Goal: Obtain resource: Download file/media

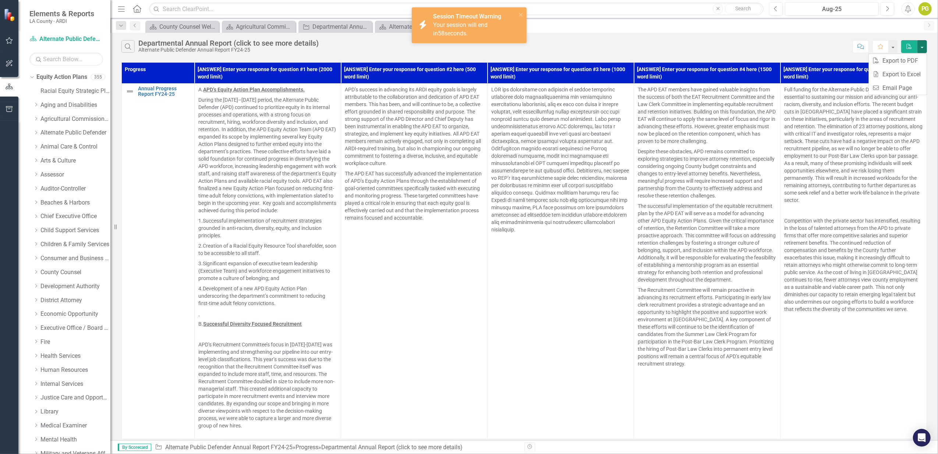
click at [474, 25] on span "Your session will end in 58 seconds." at bounding box center [460, 28] width 54 height 15
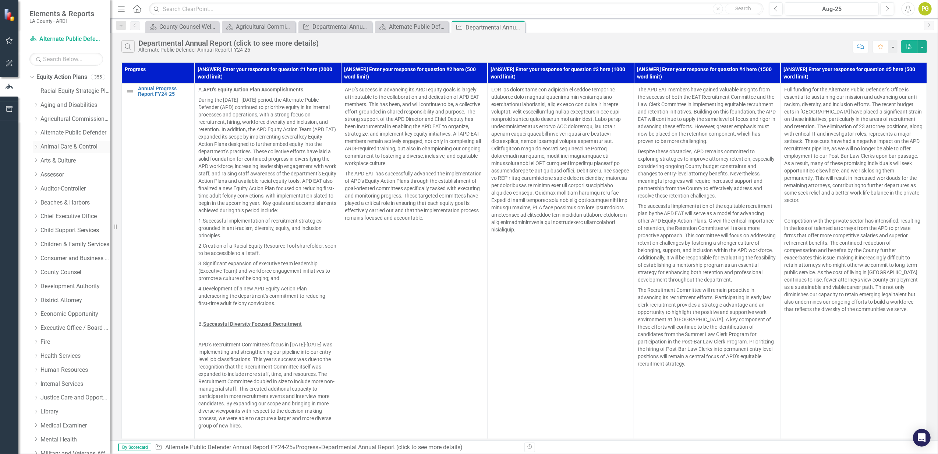
click at [70, 147] on link "Animal Care & Control" at bounding box center [75, 146] width 70 height 8
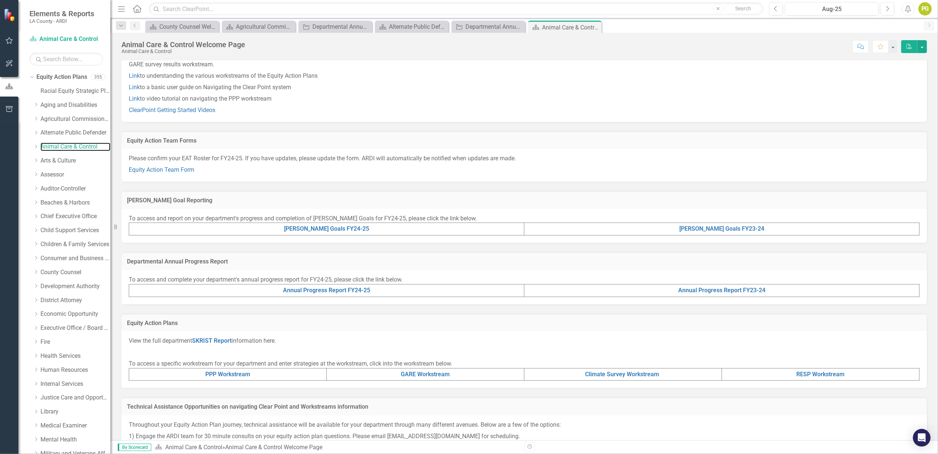
scroll to position [49, 0]
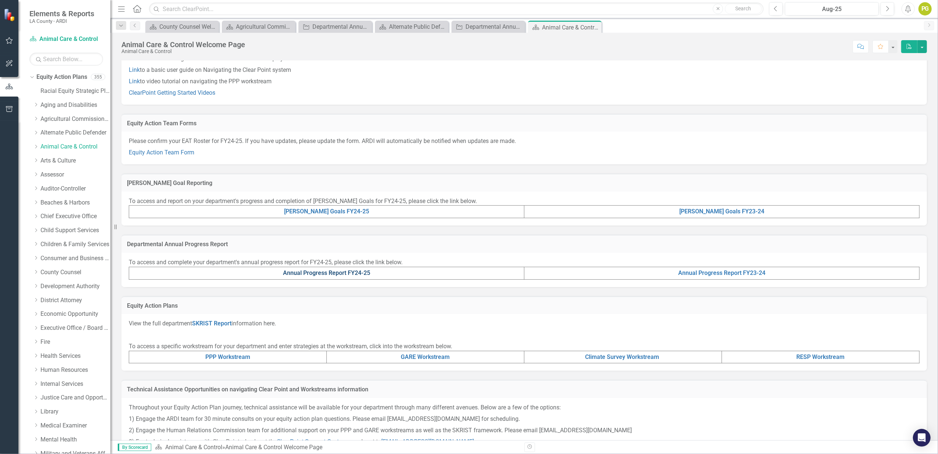
click at [348, 272] on link "Annual Progress Report FY24-25" at bounding box center [326, 272] width 87 height 7
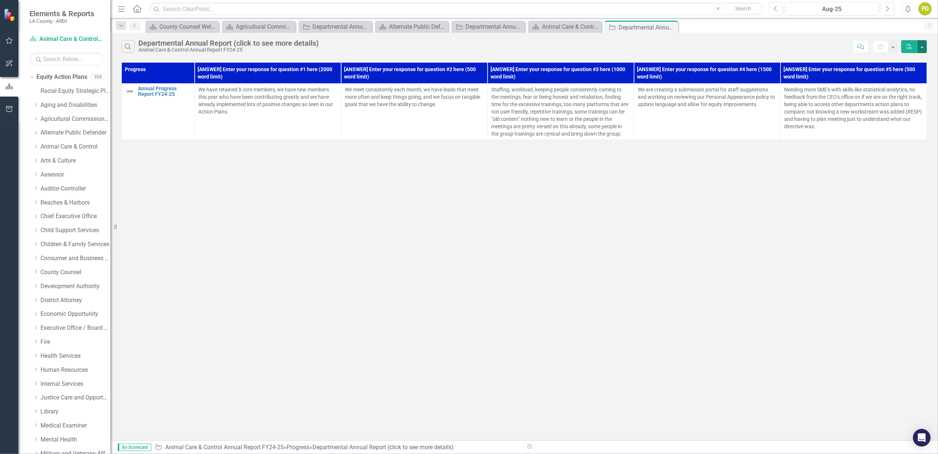
click at [924, 47] on button "button" at bounding box center [923, 46] width 10 height 13
click at [906, 61] on link "PDF Export to PDF" at bounding box center [898, 61] width 58 height 14
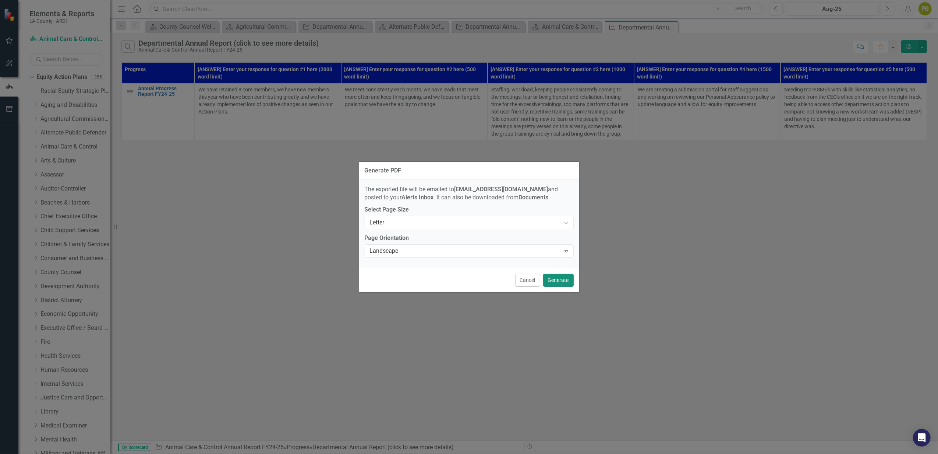
click at [567, 280] on button "Generate" at bounding box center [558, 280] width 31 height 13
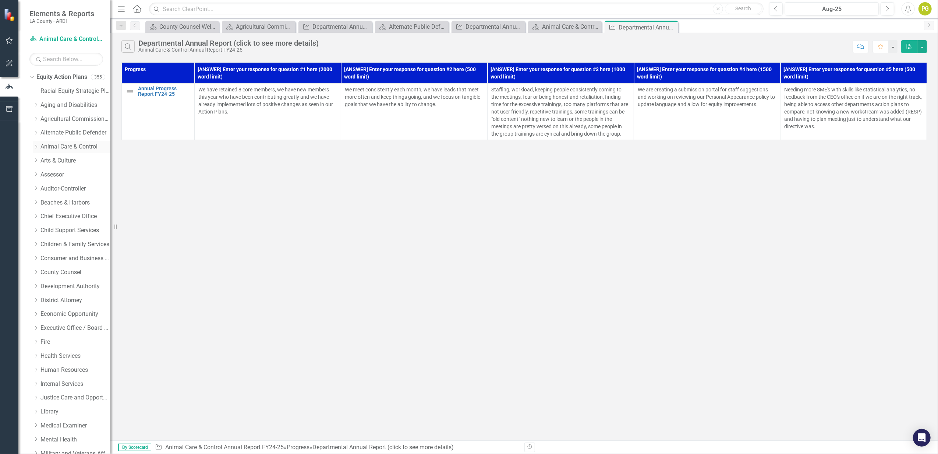
click at [73, 145] on link "Animal Care & Control" at bounding box center [75, 146] width 70 height 8
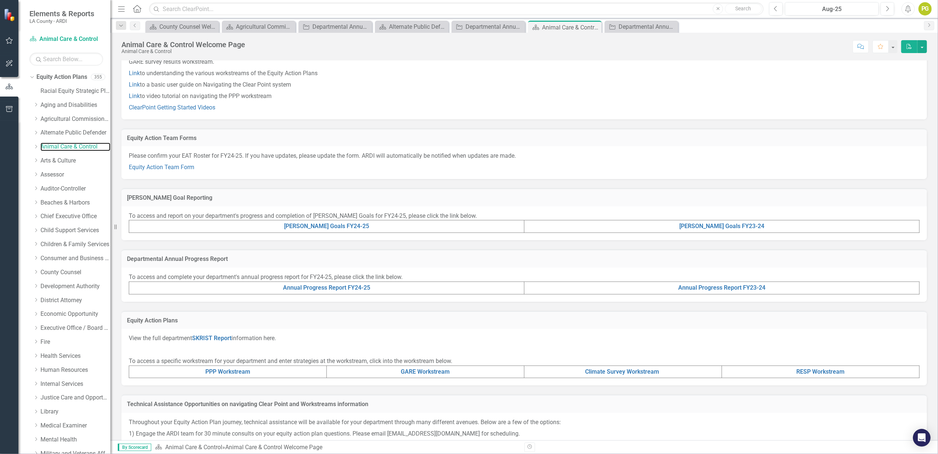
scroll to position [49, 0]
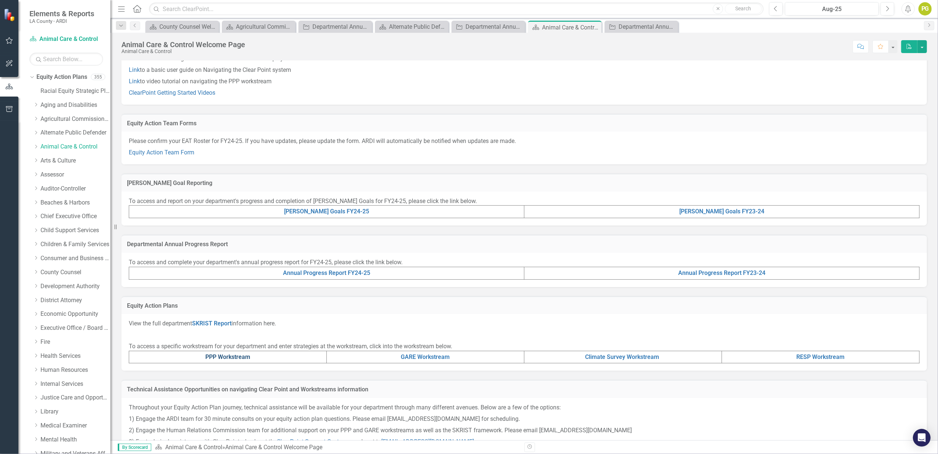
click at [241, 358] on link "PPP Workstream" at bounding box center [227, 356] width 45 height 7
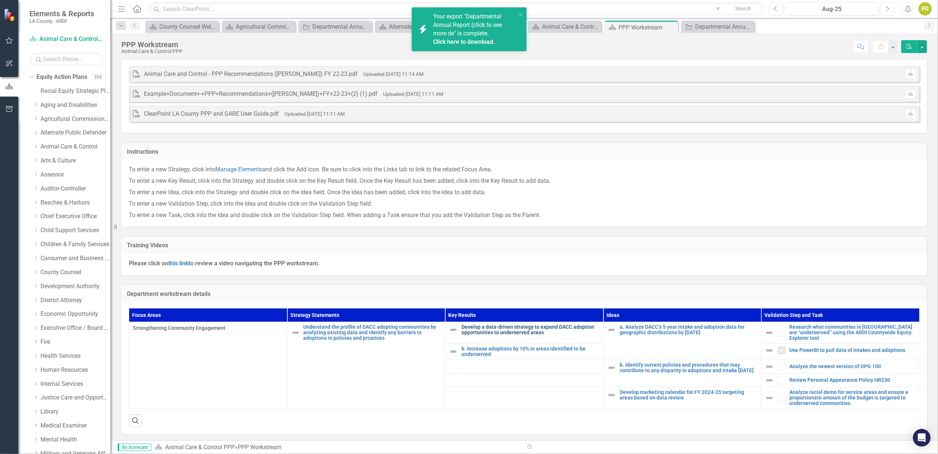
scroll to position [26, 0]
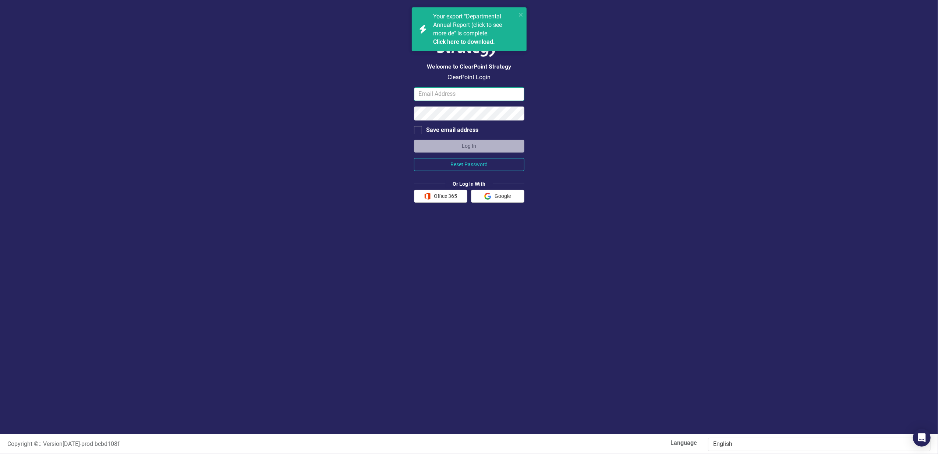
type input "[EMAIL_ADDRESS][DOMAIN_NAME]"
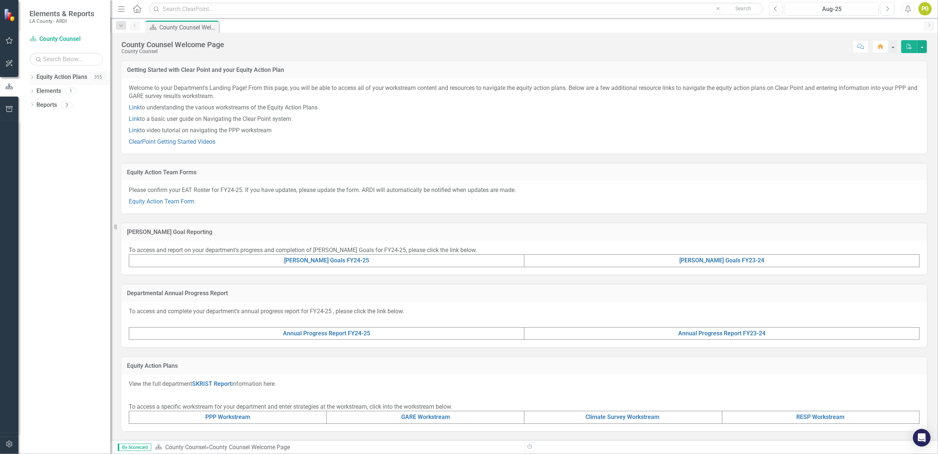
click at [32, 78] on icon "Dropdown" at bounding box center [31, 78] width 5 height 4
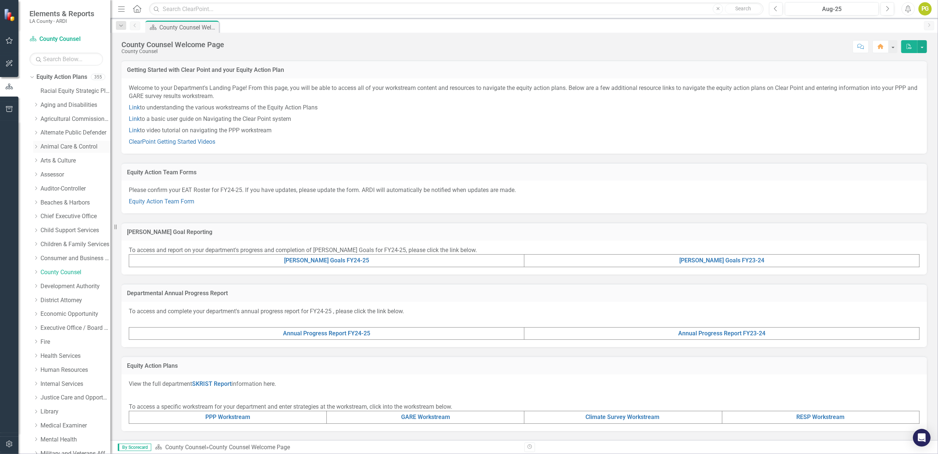
click at [71, 147] on link "Animal Care & Control" at bounding box center [75, 146] width 70 height 8
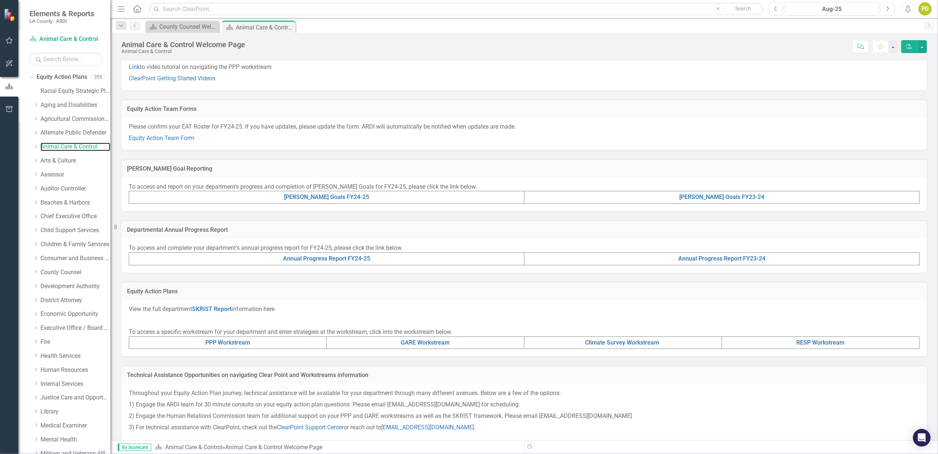
scroll to position [81, 0]
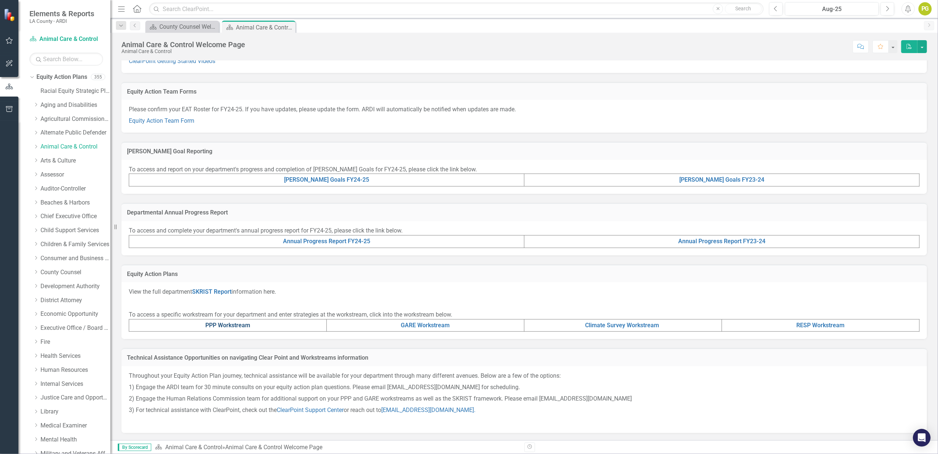
click at [236, 323] on link "PPP Workstream" at bounding box center [227, 324] width 45 height 7
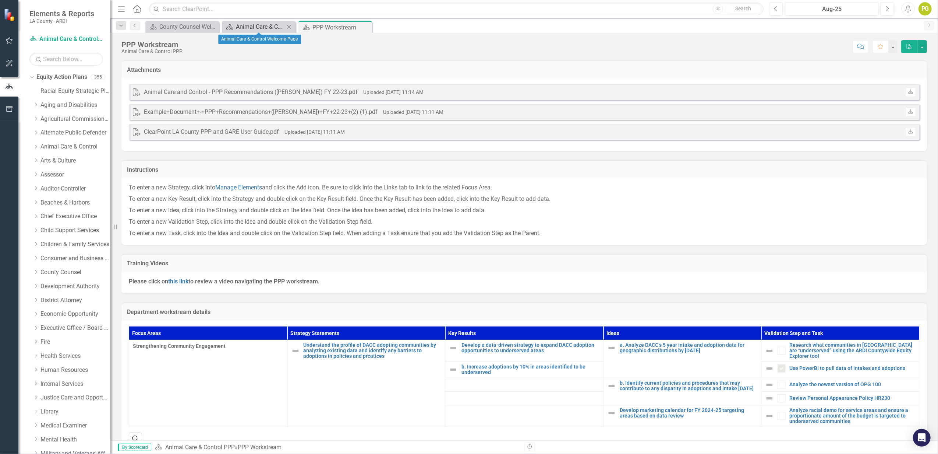
click at [265, 27] on div "Animal Care & Control Welcome Page" at bounding box center [260, 26] width 49 height 9
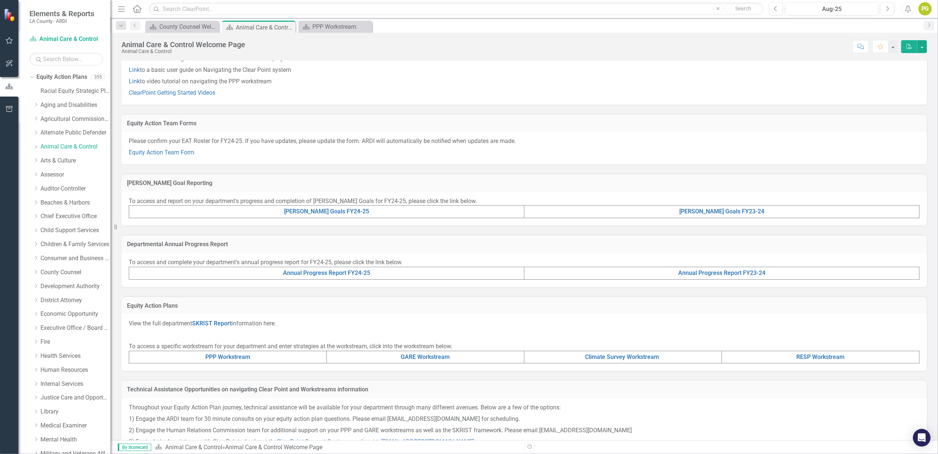
scroll to position [81, 0]
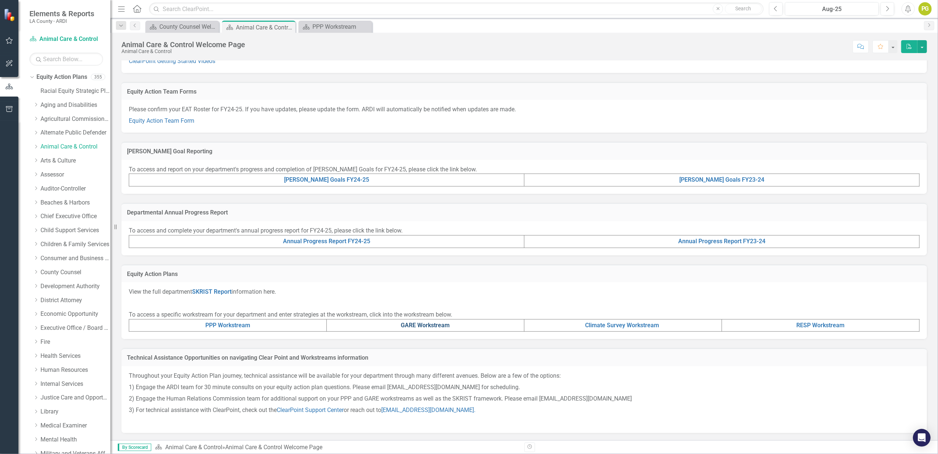
click at [420, 322] on link "GARE Workstream" at bounding box center [425, 324] width 49 height 7
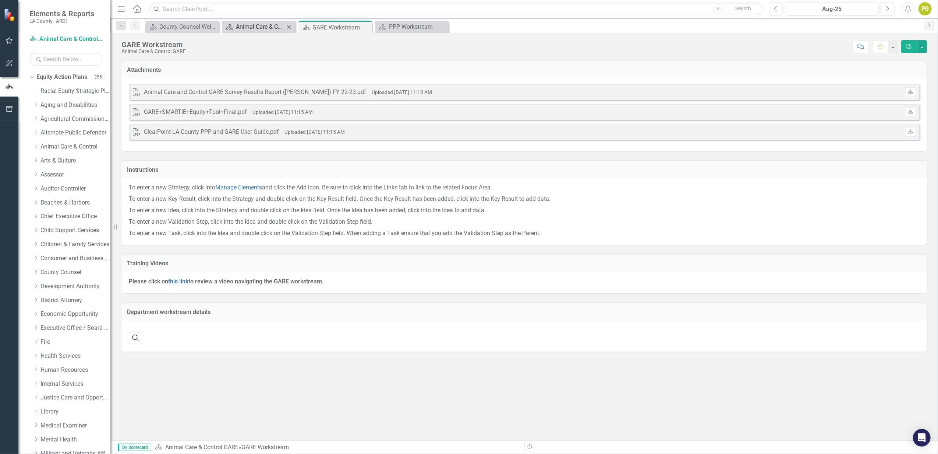
click at [249, 27] on div "Animal Care & Control Welcome Page" at bounding box center [260, 26] width 49 height 9
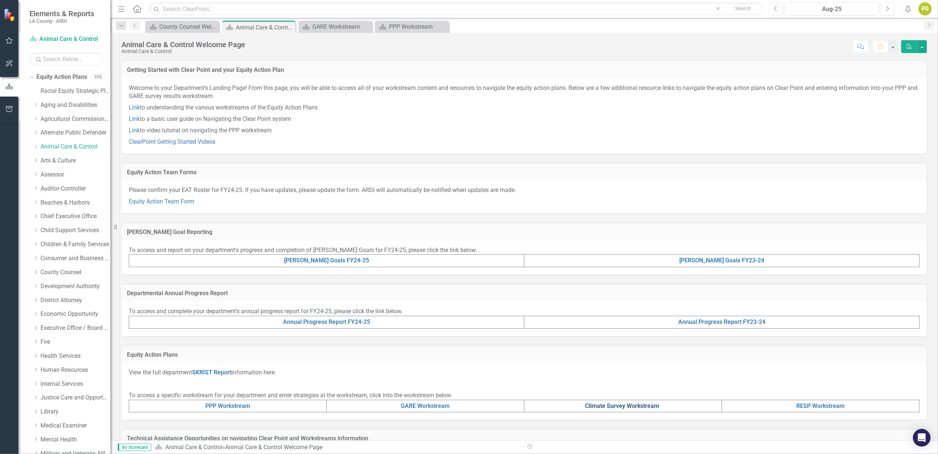
click at [625, 407] on link "Climate Survey Workstream" at bounding box center [623, 405] width 74 height 7
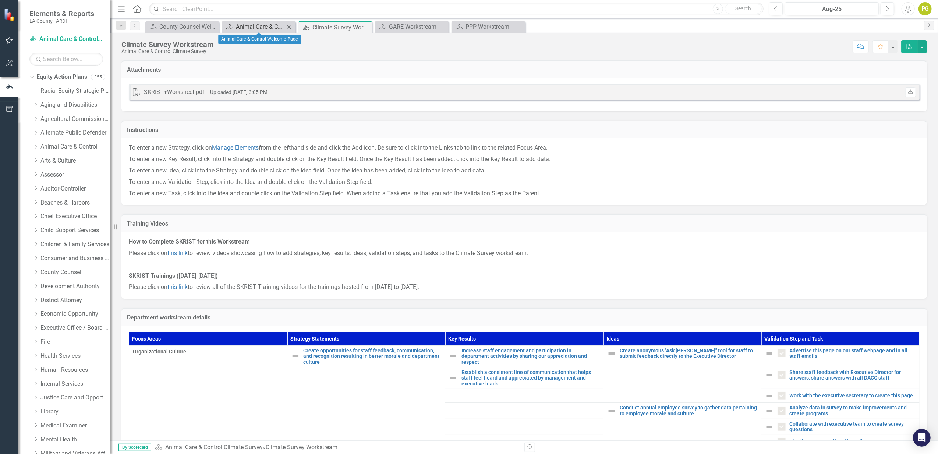
click at [272, 27] on div "Animal Care & Control Welcome Page" at bounding box center [260, 26] width 49 height 9
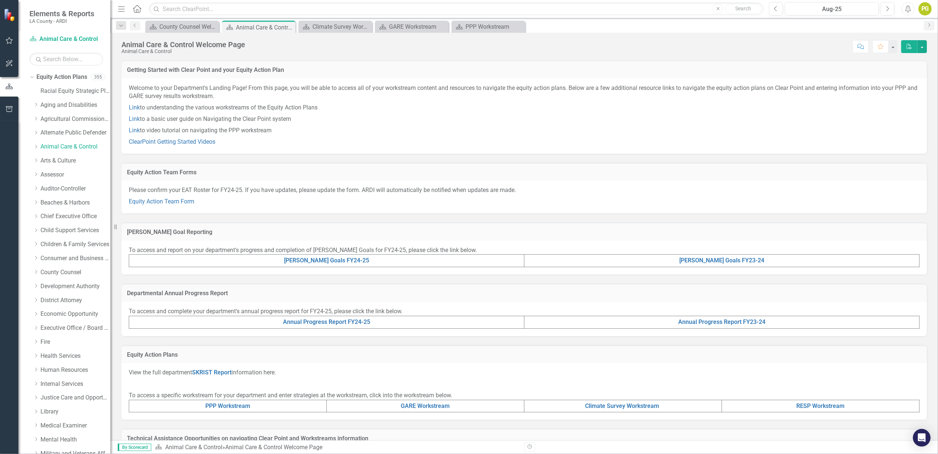
click at [776, 406] on td "RESP Workstream" at bounding box center [821, 405] width 198 height 13
click at [812, 405] on link "RESP Workstream" at bounding box center [821, 405] width 48 height 7
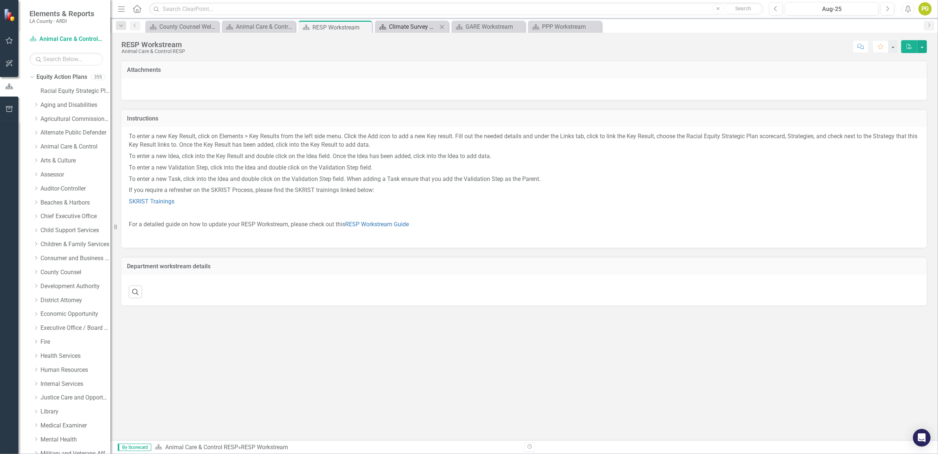
click at [407, 27] on div "Climate Survey Workstream" at bounding box center [413, 26] width 49 height 9
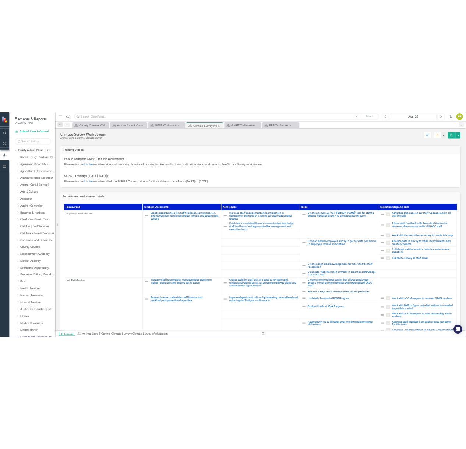
scroll to position [189, 0]
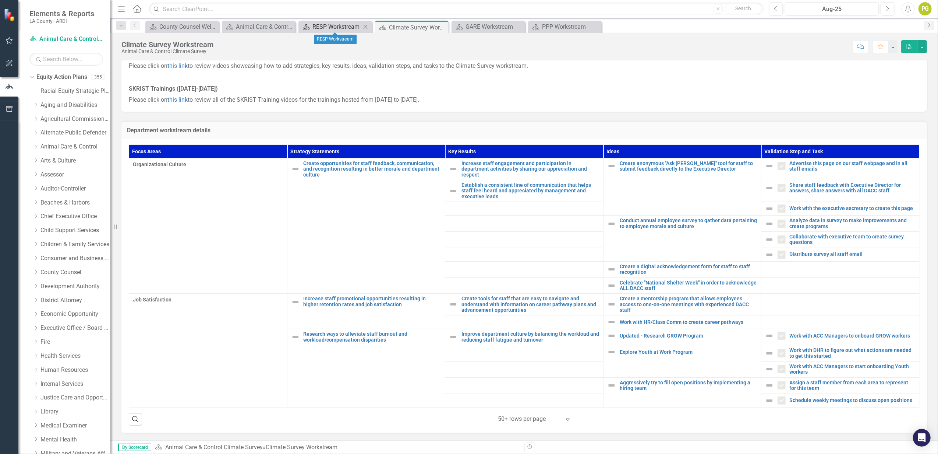
click at [348, 30] on div "RESP Workstream" at bounding box center [337, 26] width 49 height 9
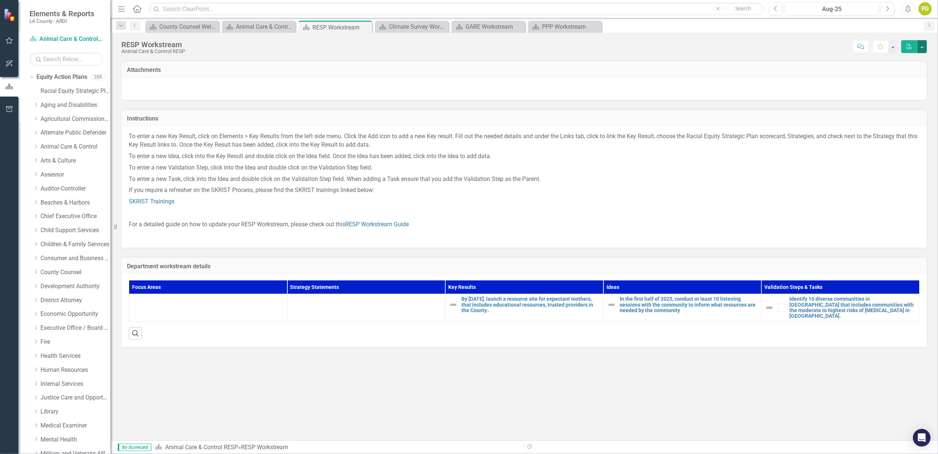
click at [922, 47] on button "button" at bounding box center [923, 46] width 10 height 13
click at [366, 28] on icon "Close" at bounding box center [364, 27] width 7 height 6
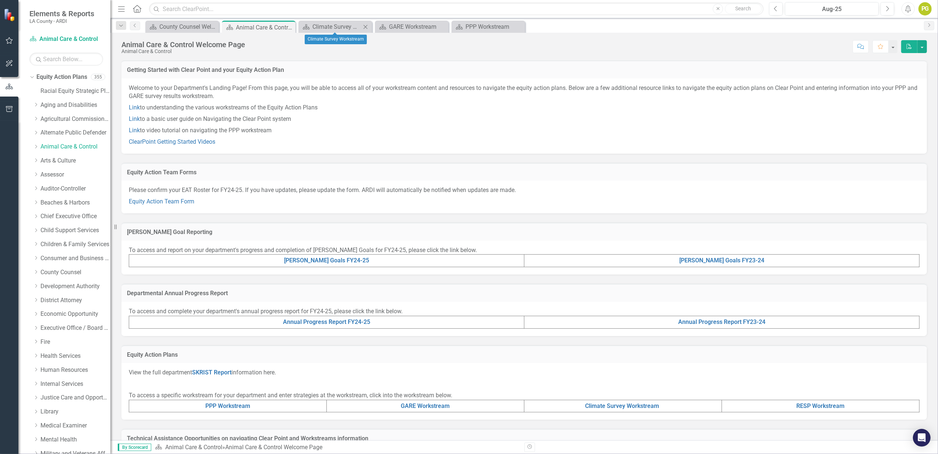
click at [365, 28] on icon "Close" at bounding box center [365, 27] width 7 height 6
click at [0, 0] on icon "Close" at bounding box center [0, 0] width 0 height 0
click at [287, 28] on icon at bounding box center [289, 27] width 4 height 4
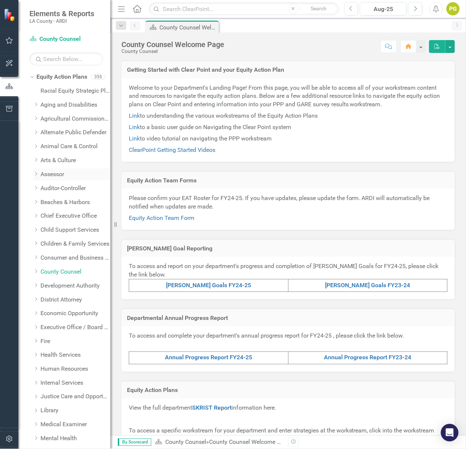
click at [52, 173] on link "Assessor" at bounding box center [75, 174] width 70 height 8
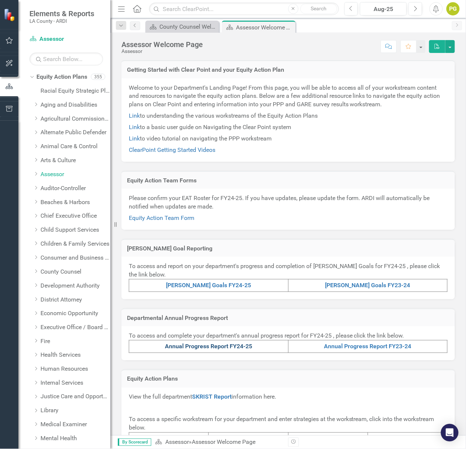
click at [216, 346] on link "Annual Progress Report FY24-25" at bounding box center [208, 346] width 87 height 7
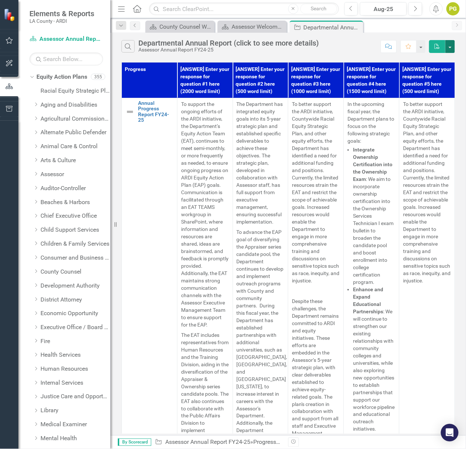
click at [449, 50] on button "button" at bounding box center [450, 46] width 10 height 13
click at [435, 60] on link "PDF Export to PDF" at bounding box center [426, 61] width 58 height 14
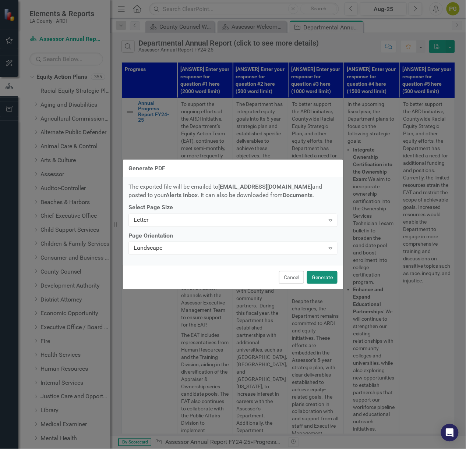
click at [317, 280] on button "Generate" at bounding box center [322, 277] width 31 height 13
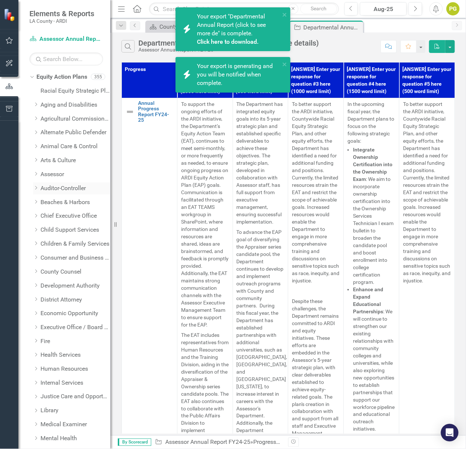
click at [58, 188] on link "Auditor-Controller" at bounding box center [75, 188] width 70 height 8
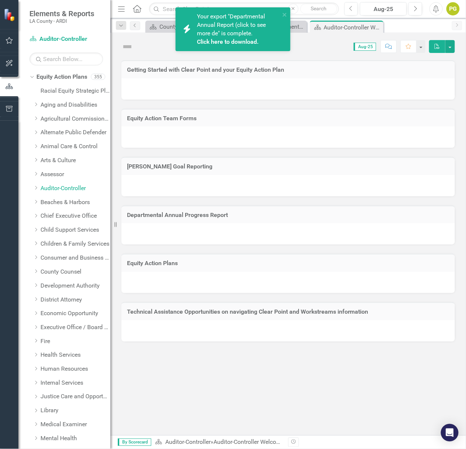
click at [218, 38] on link "Click here to download." at bounding box center [228, 41] width 62 height 7
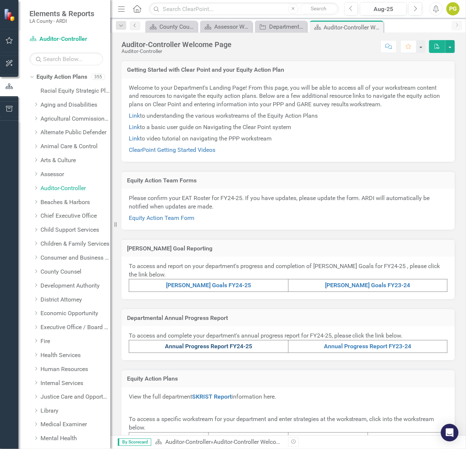
click at [241, 347] on link "Annual Progress Report FY24-25" at bounding box center [208, 346] width 87 height 7
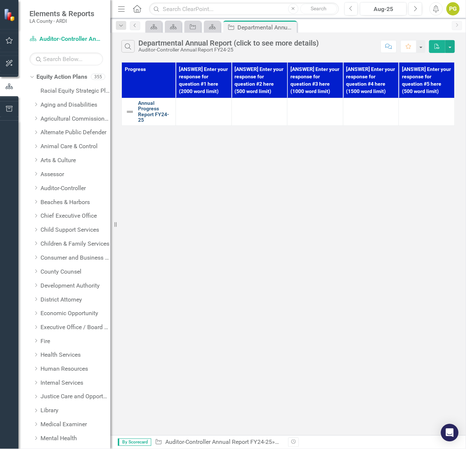
click at [147, 110] on link "Annual Progress Report FY24-25" at bounding box center [155, 111] width 34 height 23
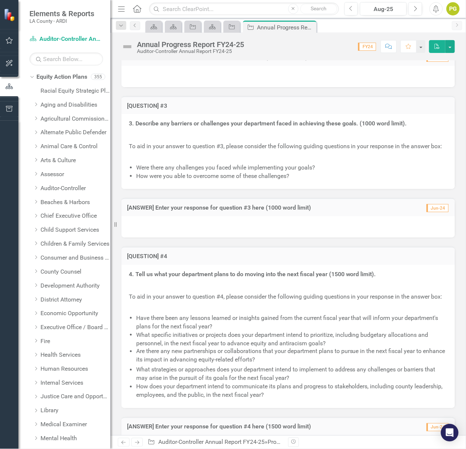
scroll to position [1499, 0]
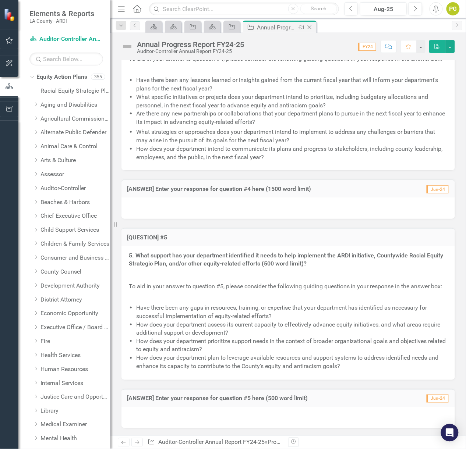
click at [308, 28] on icon "Close" at bounding box center [309, 27] width 7 height 6
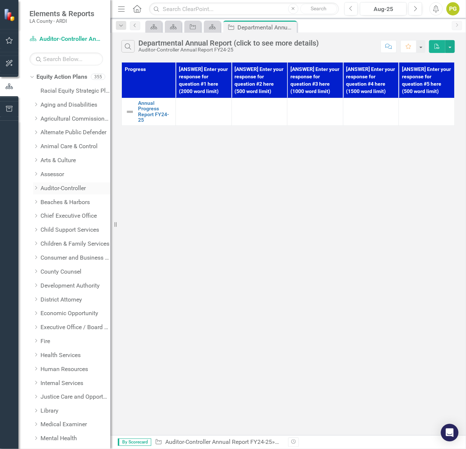
click at [61, 187] on link "Auditor-Controller" at bounding box center [75, 188] width 70 height 8
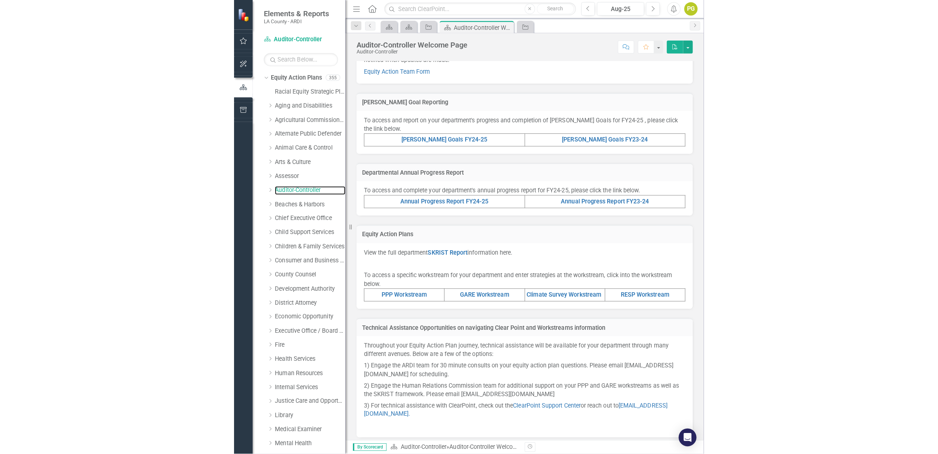
scroll to position [98, 0]
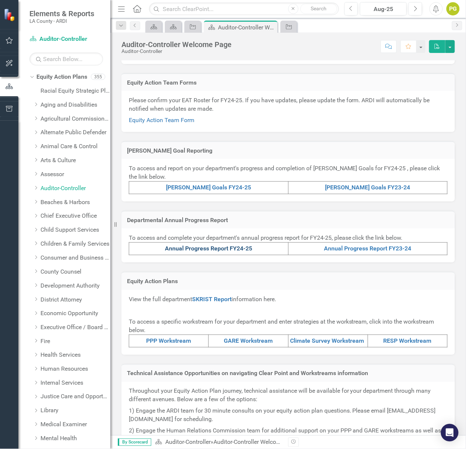
click at [220, 247] on link "Annual Progress Report FY24-25" at bounding box center [208, 248] width 87 height 7
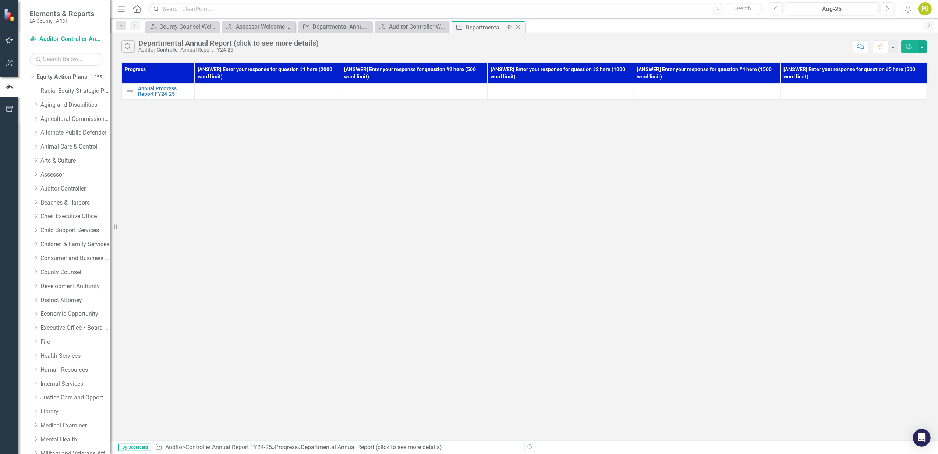
click at [516, 26] on icon "Close" at bounding box center [518, 27] width 7 height 6
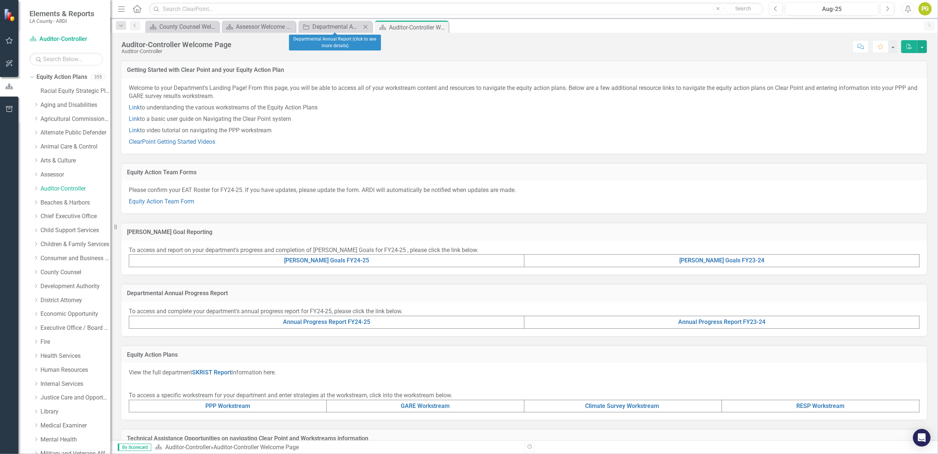
click at [364, 28] on icon "Close" at bounding box center [365, 27] width 7 height 6
click at [289, 28] on icon "Close" at bounding box center [288, 27] width 7 height 6
click at [271, 405] on td "PPP Workstream" at bounding box center [228, 405] width 198 height 13
click at [224, 405] on link "PPP Workstream" at bounding box center [227, 405] width 45 height 7
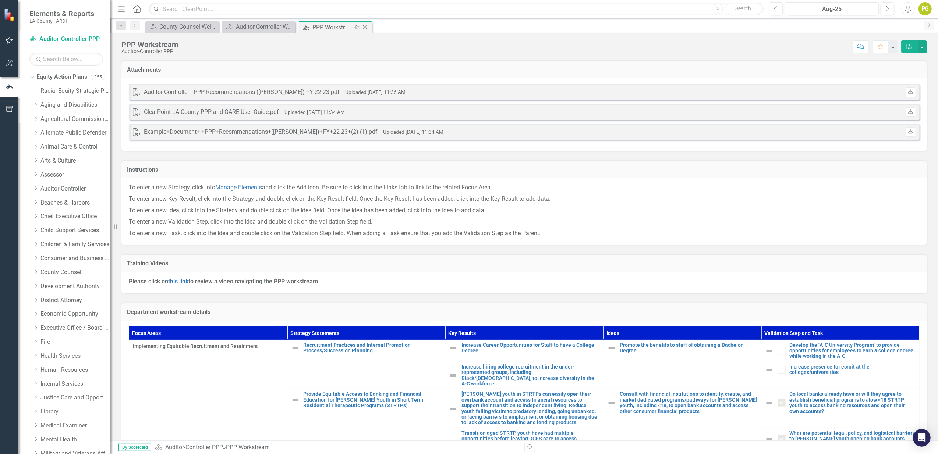
click at [361, 28] on div "Close" at bounding box center [365, 27] width 9 height 9
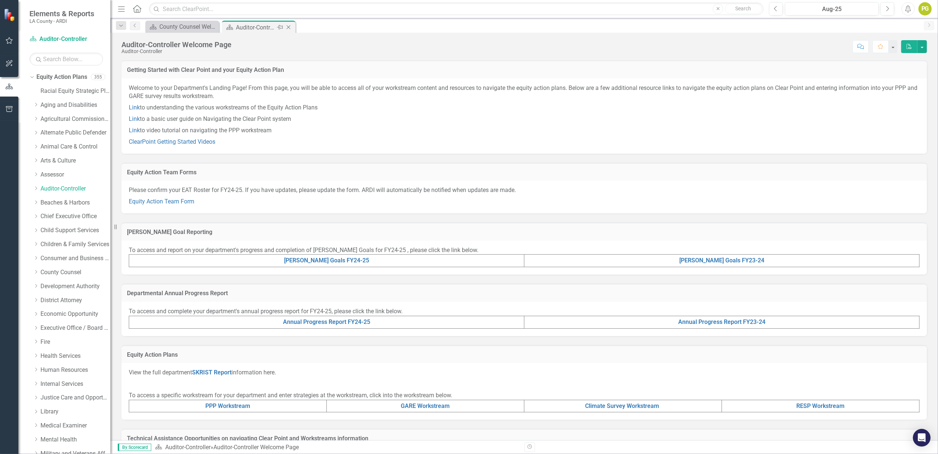
click at [289, 26] on icon at bounding box center [289, 27] width 4 height 4
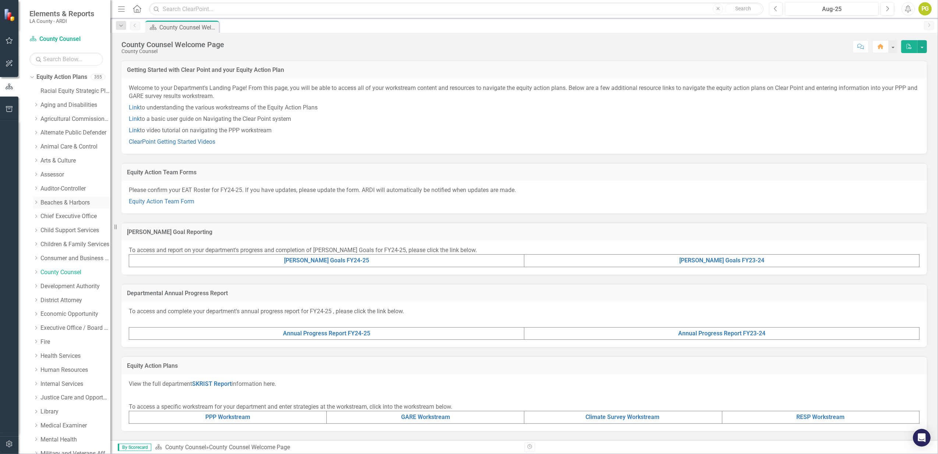
drag, startPoint x: 57, startPoint y: 203, endPoint x: 71, endPoint y: 199, distance: 14.7
click at [57, 203] on link "Beaches & Harbors" at bounding box center [75, 202] width 70 height 8
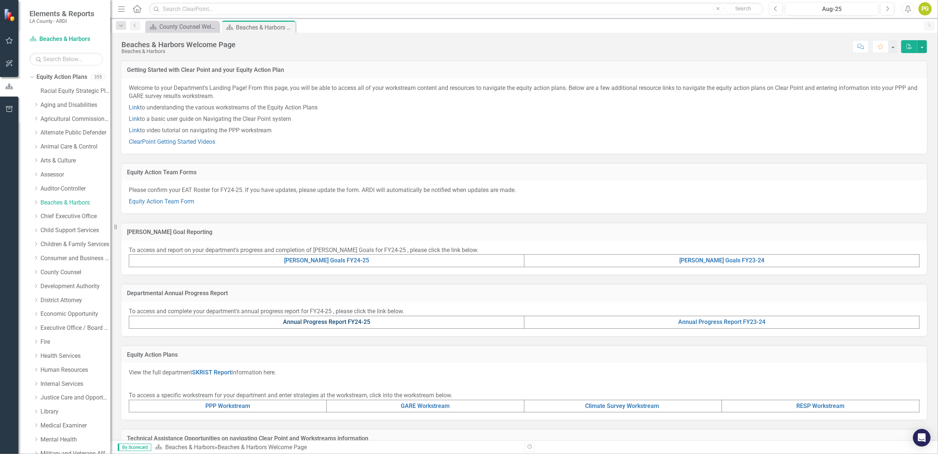
click at [349, 321] on link "Annual Progress Report FY24-25" at bounding box center [326, 321] width 87 height 7
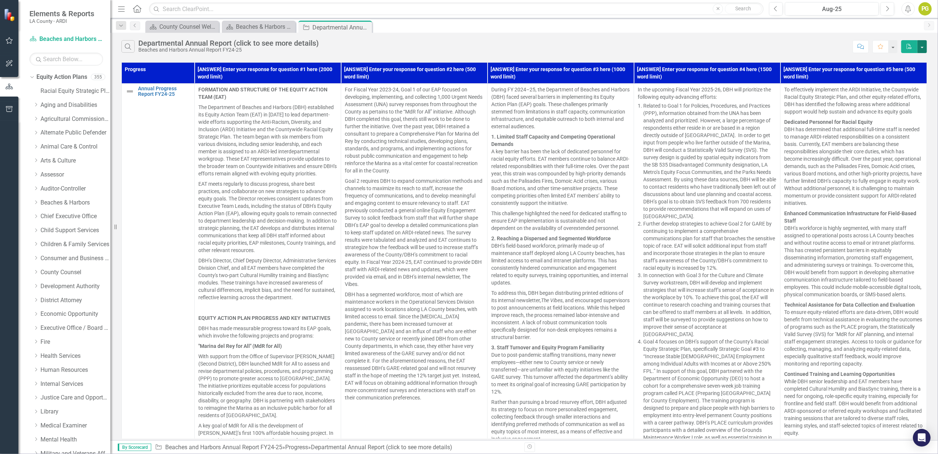
click at [922, 44] on button "button" at bounding box center [923, 46] width 10 height 13
click at [903, 61] on link "PDF Export to PDF" at bounding box center [898, 61] width 58 height 14
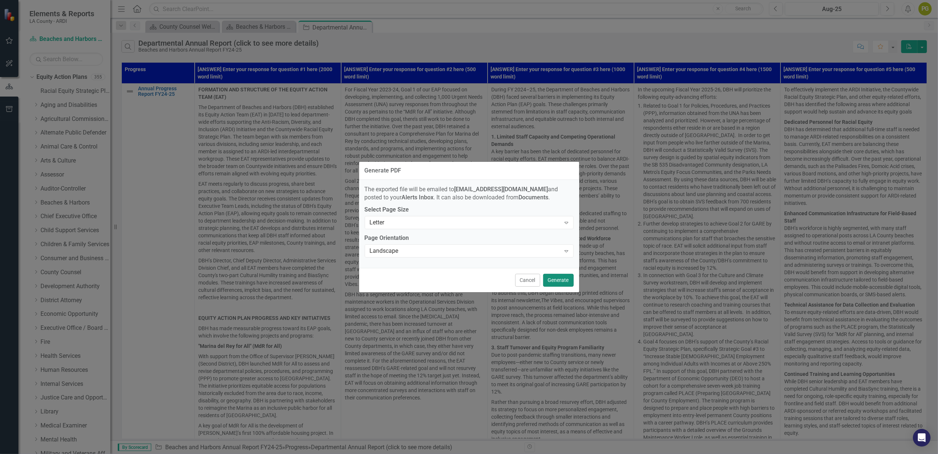
click at [562, 277] on button "Generate" at bounding box center [558, 280] width 31 height 13
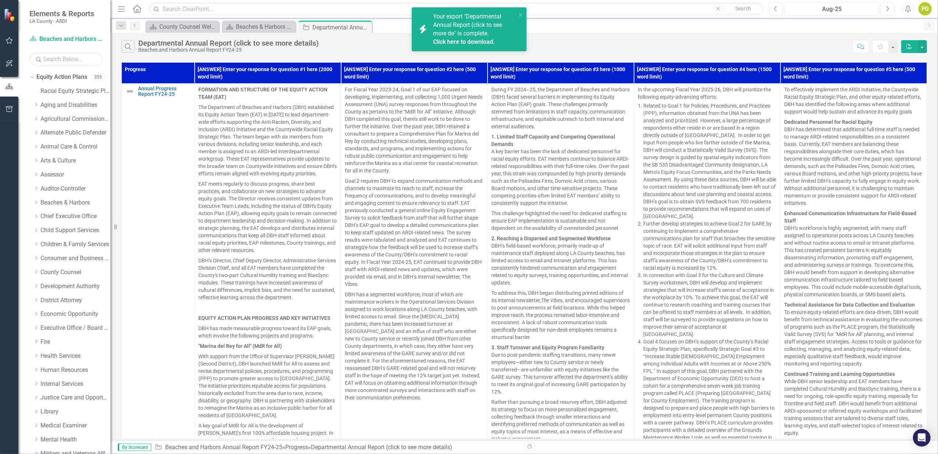
click at [471, 40] on link "Click here to download." at bounding box center [464, 41] width 62 height 7
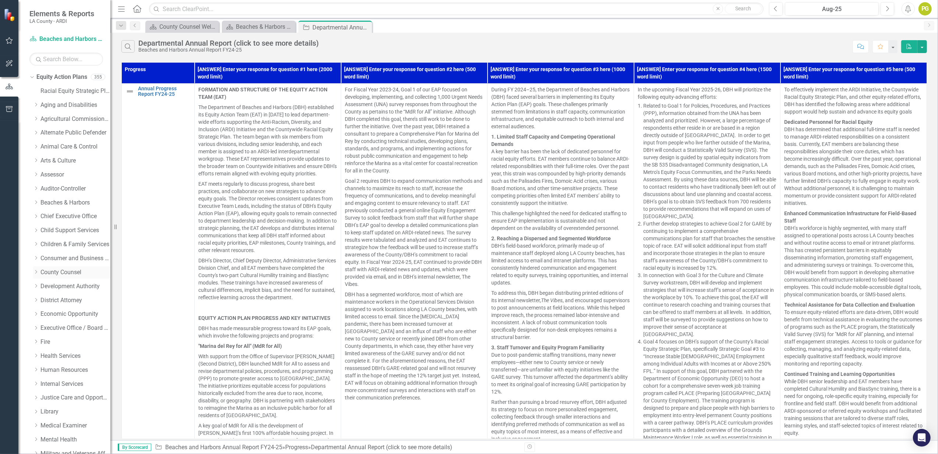
click at [49, 271] on link "County Counsel" at bounding box center [75, 272] width 70 height 8
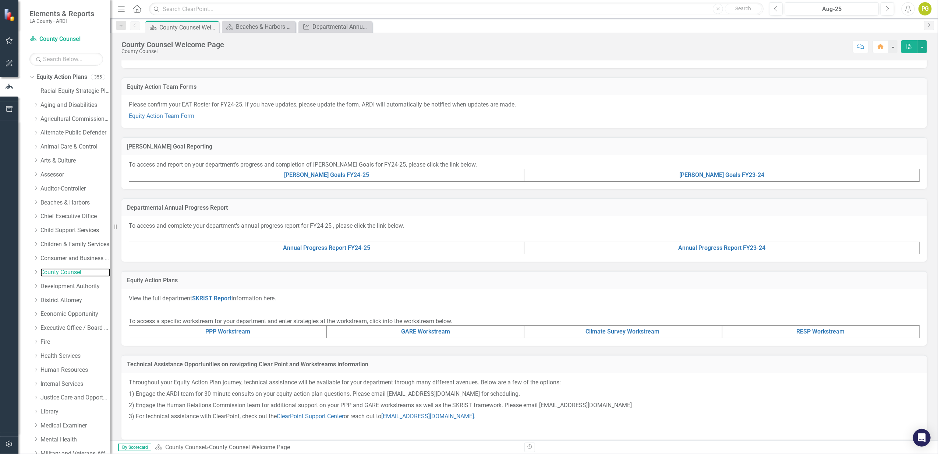
scroll to position [92, 0]
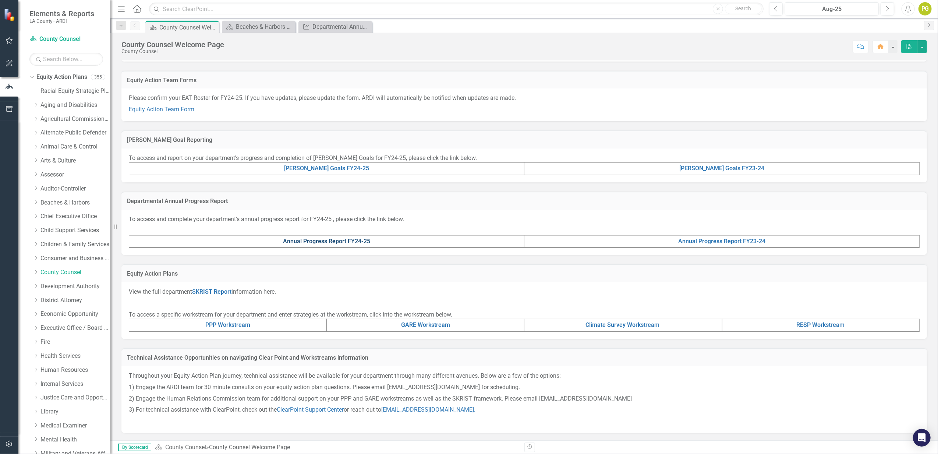
click at [350, 240] on link "Annual Progress Report FY24-25" at bounding box center [326, 240] width 87 height 7
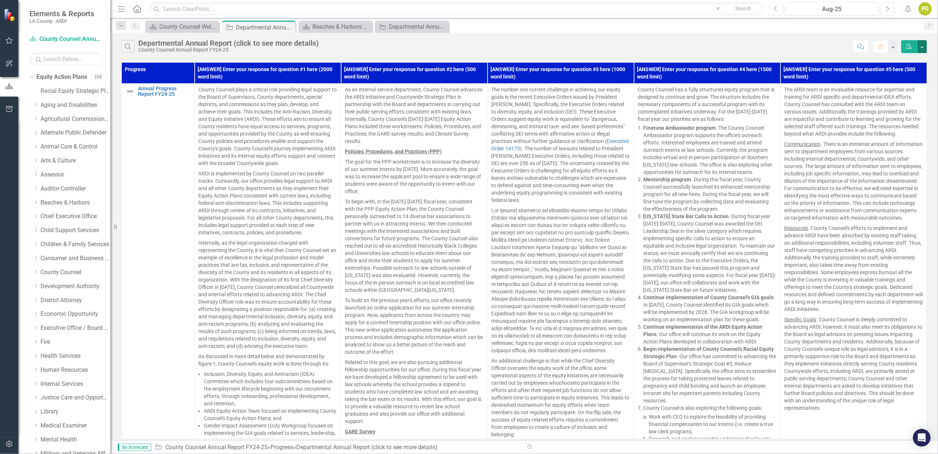
click at [921, 47] on button "button" at bounding box center [923, 46] width 10 height 13
click at [902, 60] on link "PDF Export to PDF" at bounding box center [898, 61] width 58 height 14
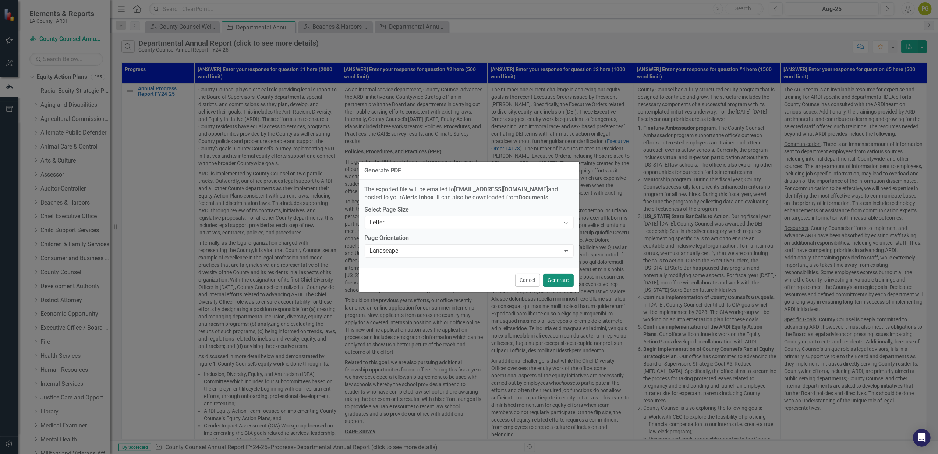
click at [555, 276] on button "Generate" at bounding box center [558, 280] width 31 height 13
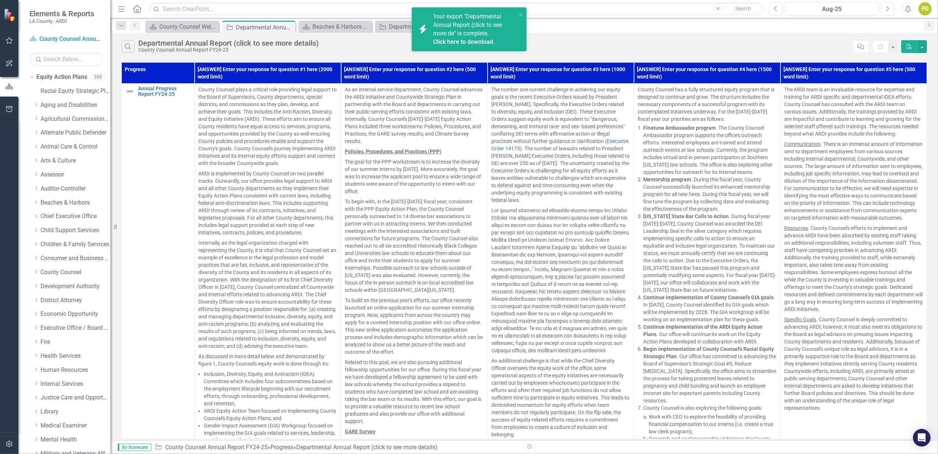
click at [472, 30] on span "Your export "Departmental Annual Report (click to see more de" is complete. Cli…" at bounding box center [473, 29] width 81 height 33
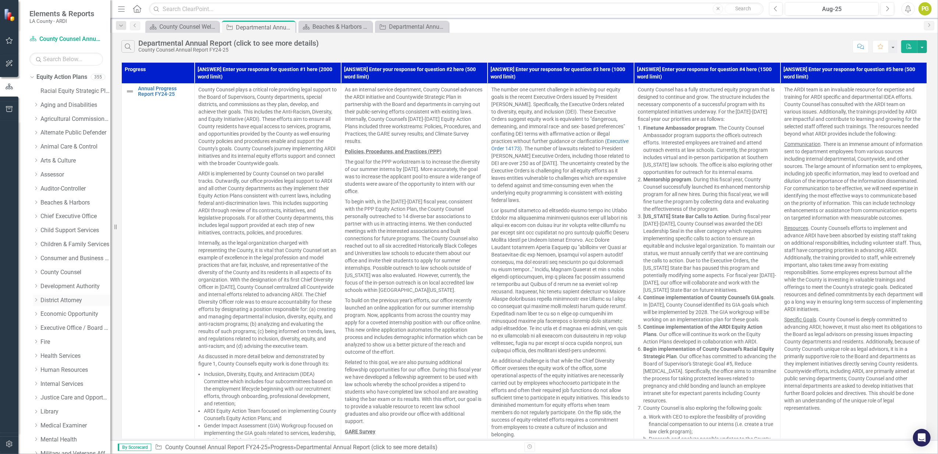
click at [68, 298] on link "District Attorney" at bounding box center [75, 300] width 70 height 8
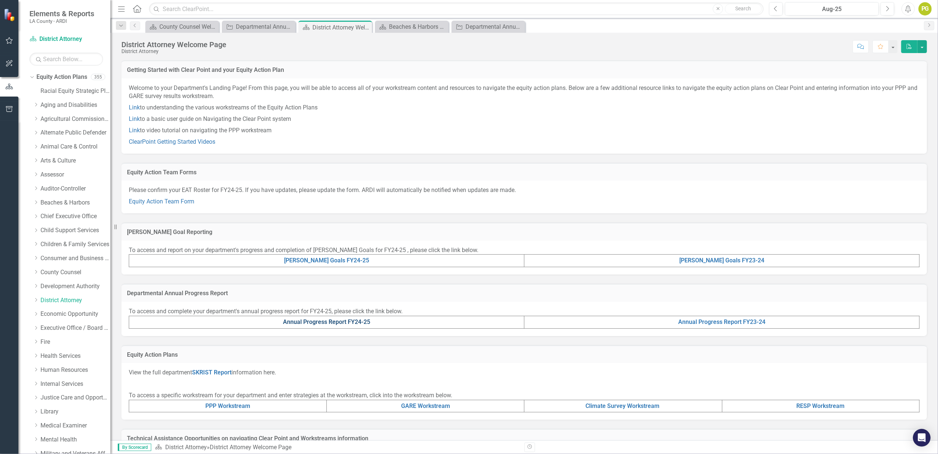
click at [350, 321] on link "Annual Progress Report FY24-25" at bounding box center [326, 321] width 87 height 7
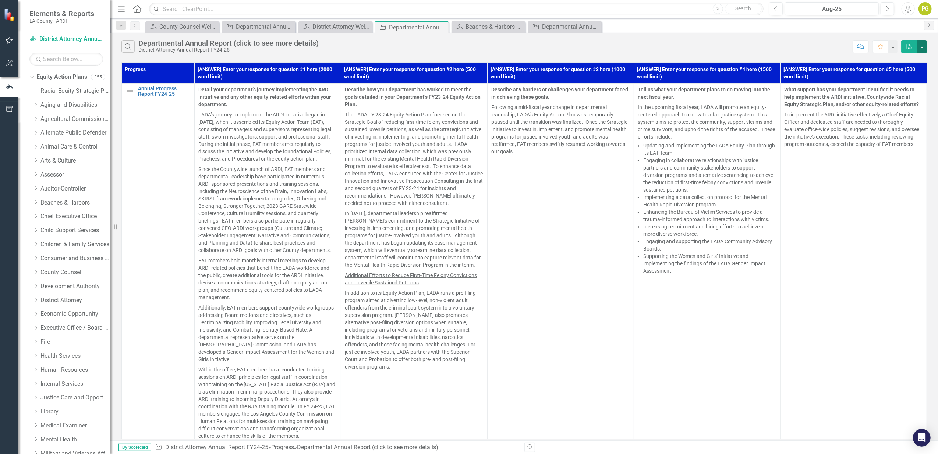
click at [920, 46] on button "button" at bounding box center [923, 46] width 10 height 13
click at [906, 62] on link "PDF Export to PDF" at bounding box center [898, 61] width 58 height 14
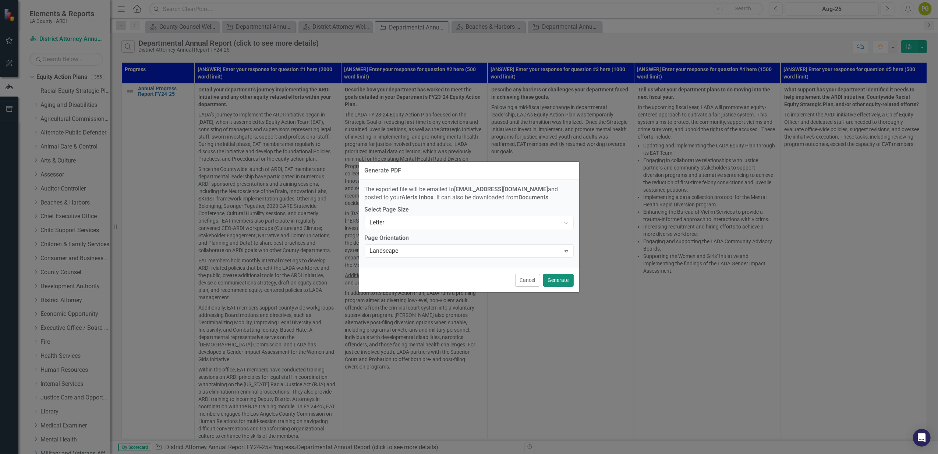
click at [560, 281] on button "Generate" at bounding box center [558, 280] width 31 height 13
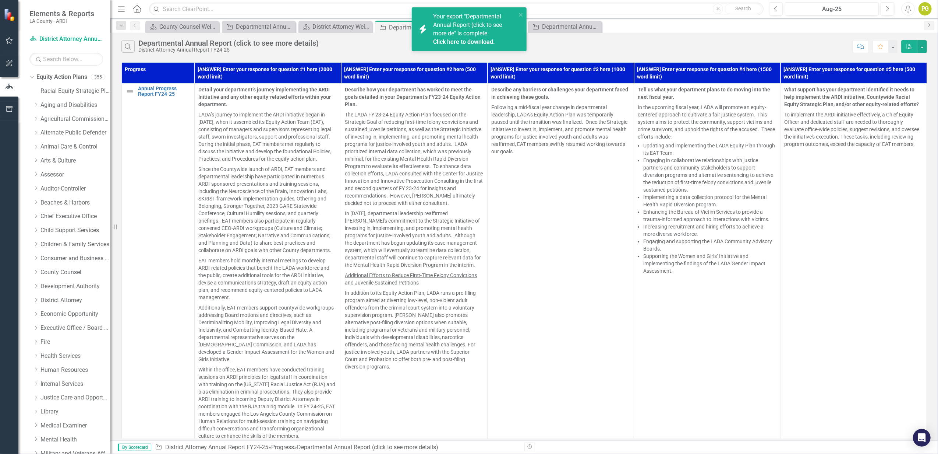
click at [462, 28] on span "Your export "Departmental Annual Report (click to see more de" is complete. Cli…" at bounding box center [473, 29] width 81 height 33
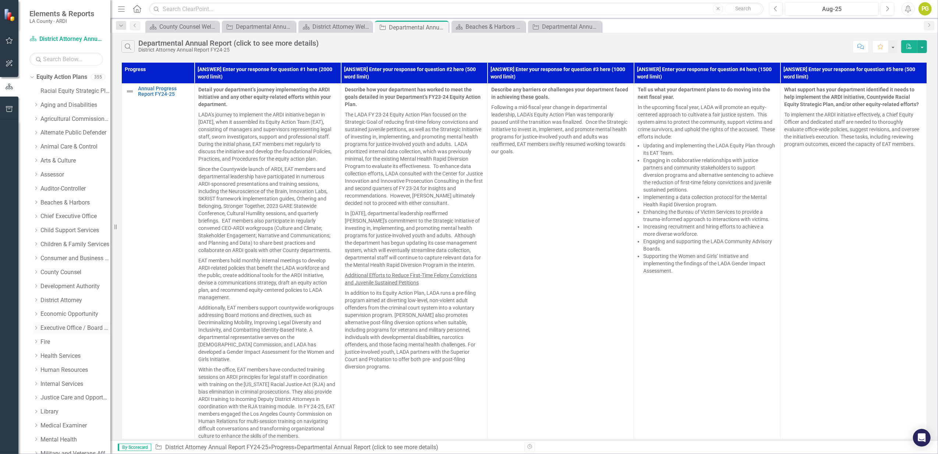
click at [68, 328] on link "Executive Office / Board of Supervisors" at bounding box center [75, 328] width 70 height 8
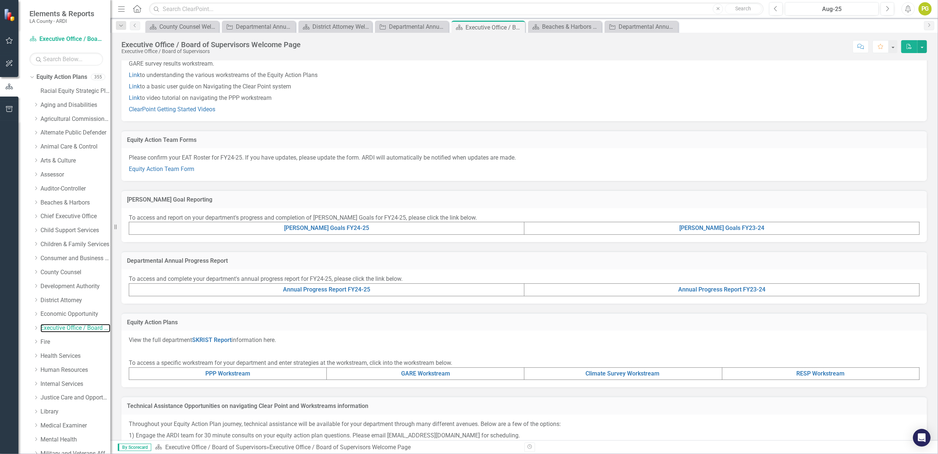
scroll to position [49, 0]
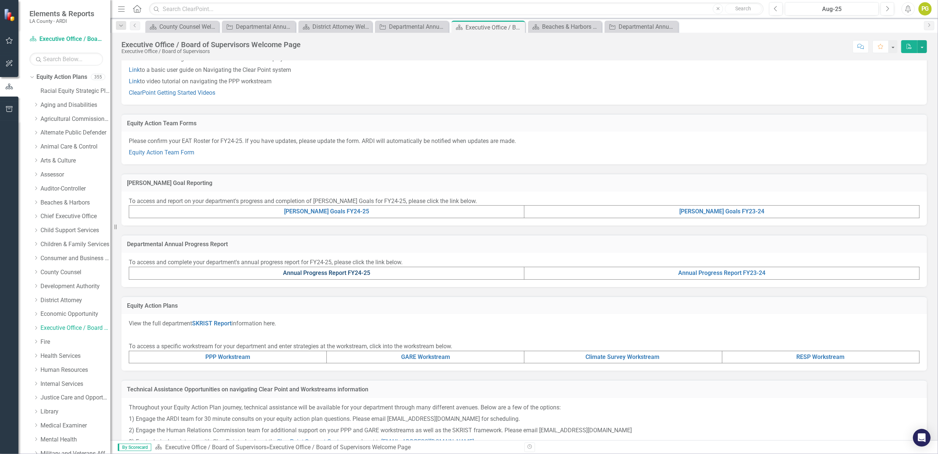
click at [340, 271] on link "Annual Progress Report FY24-25" at bounding box center [326, 272] width 87 height 7
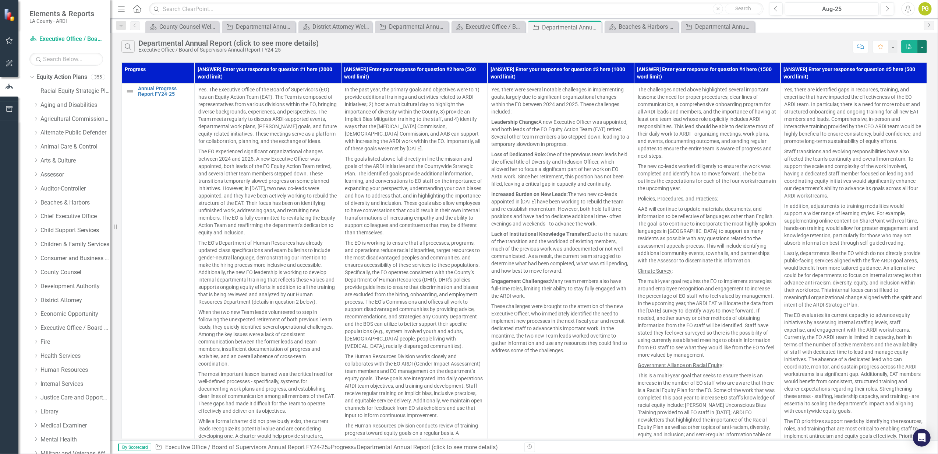
click at [923, 44] on button "button" at bounding box center [923, 46] width 10 height 13
click at [906, 61] on link "PDF Export to PDF" at bounding box center [898, 61] width 58 height 14
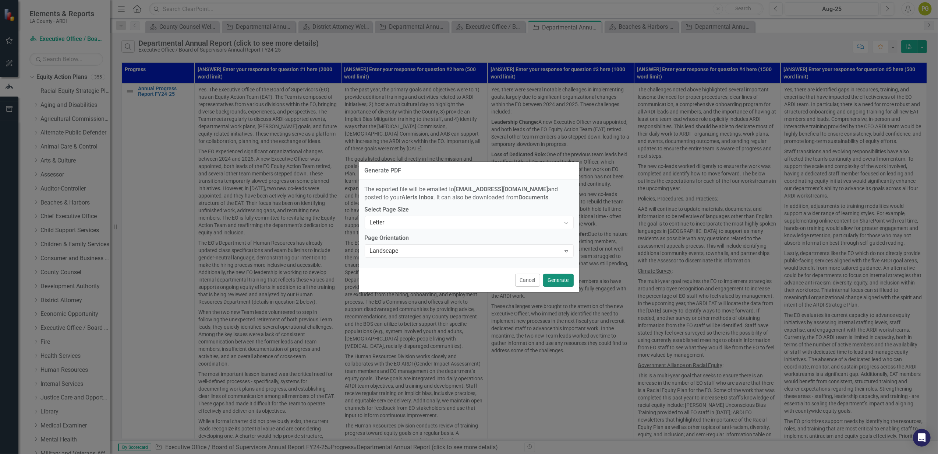
click at [559, 278] on button "Generate" at bounding box center [558, 280] width 31 height 13
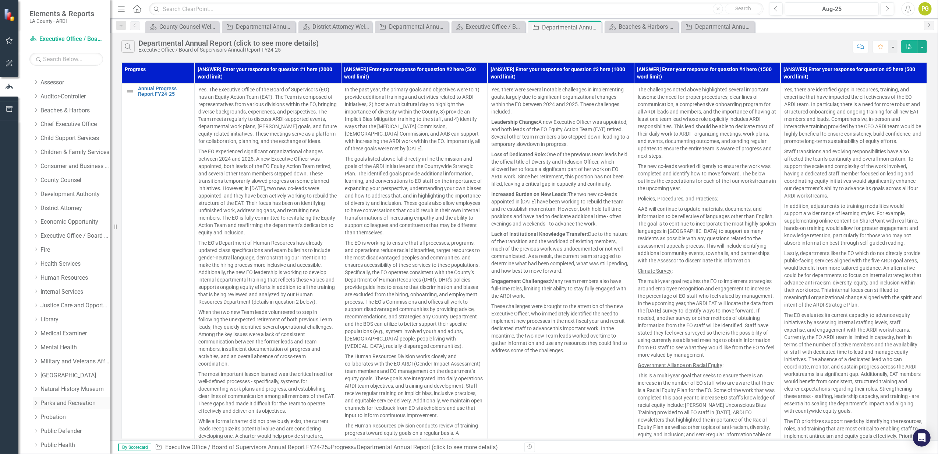
scroll to position [98, 0]
click at [54, 326] on link "Medical Examiner" at bounding box center [75, 327] width 70 height 8
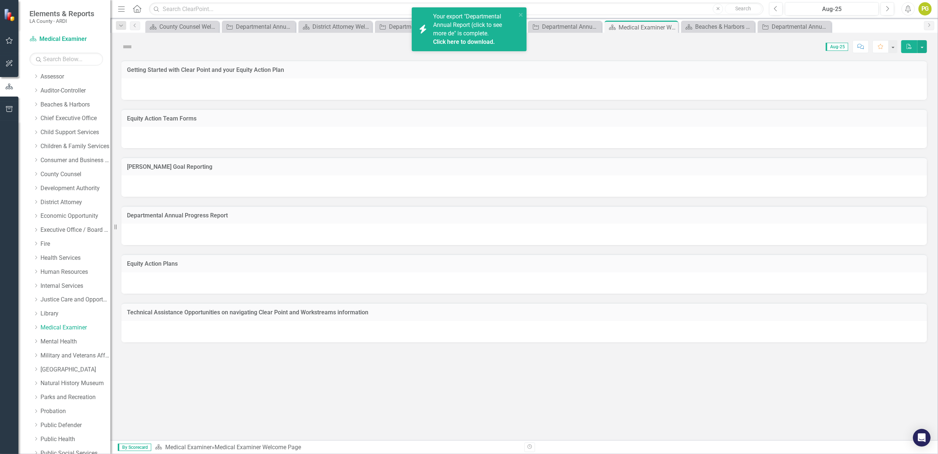
click at [470, 32] on span "Your export "Departmental Annual Report (click to see more de" is complete. Cli…" at bounding box center [473, 29] width 81 height 33
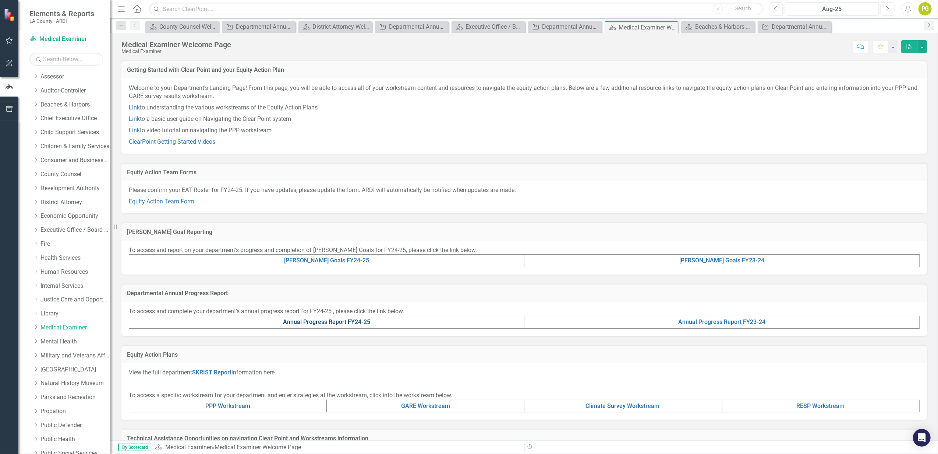
click at [348, 324] on link "Annual Progress Report FY24-25" at bounding box center [326, 321] width 87 height 7
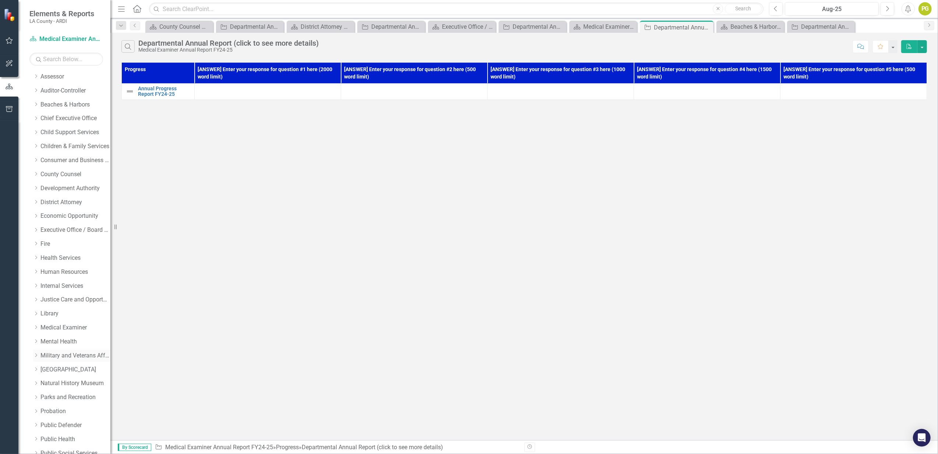
click at [62, 351] on link "Military and Veterans Affair" at bounding box center [75, 355] width 70 height 8
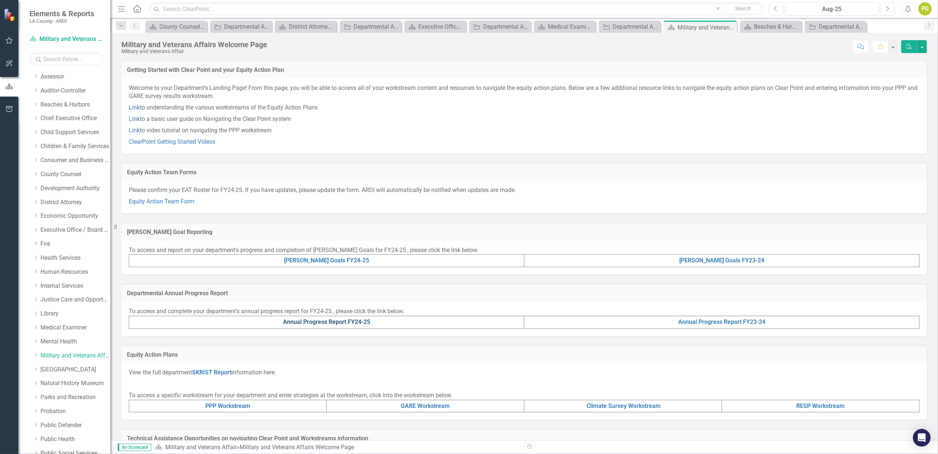
click at [345, 322] on link "Annual Progress Report FY24-25" at bounding box center [326, 321] width 87 height 7
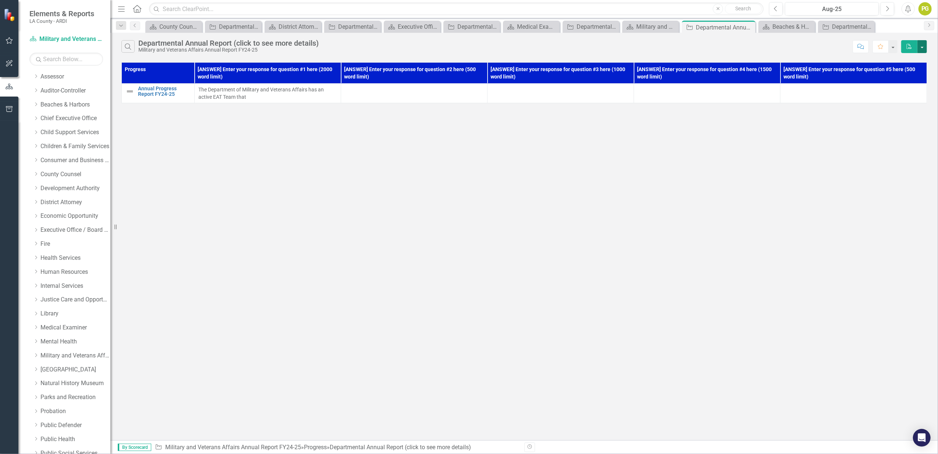
click at [922, 46] on button "button" at bounding box center [923, 46] width 10 height 13
click at [889, 63] on link "PDF Export to PDF" at bounding box center [898, 61] width 58 height 14
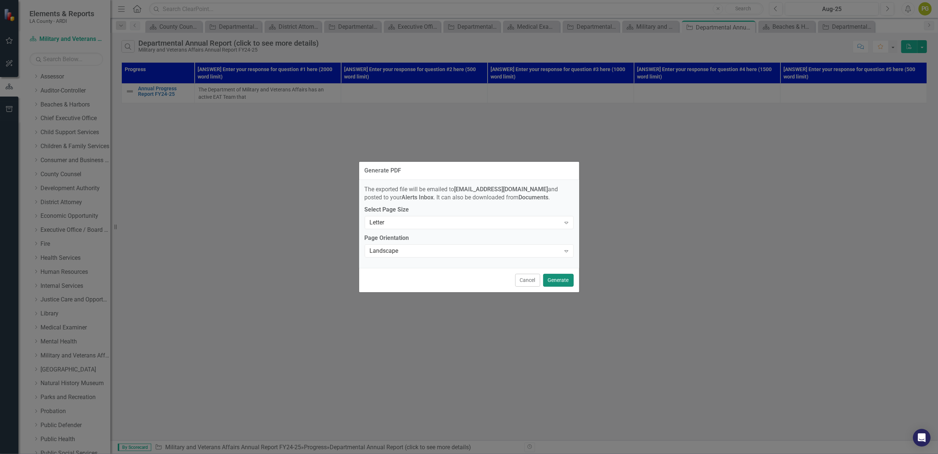
click at [562, 279] on button "Generate" at bounding box center [558, 280] width 31 height 13
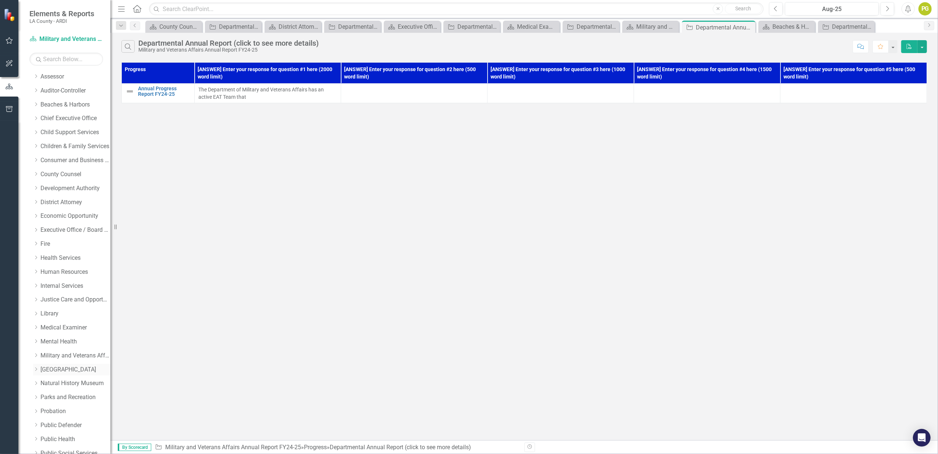
click at [64, 366] on link "[GEOGRAPHIC_DATA]" at bounding box center [75, 369] width 70 height 8
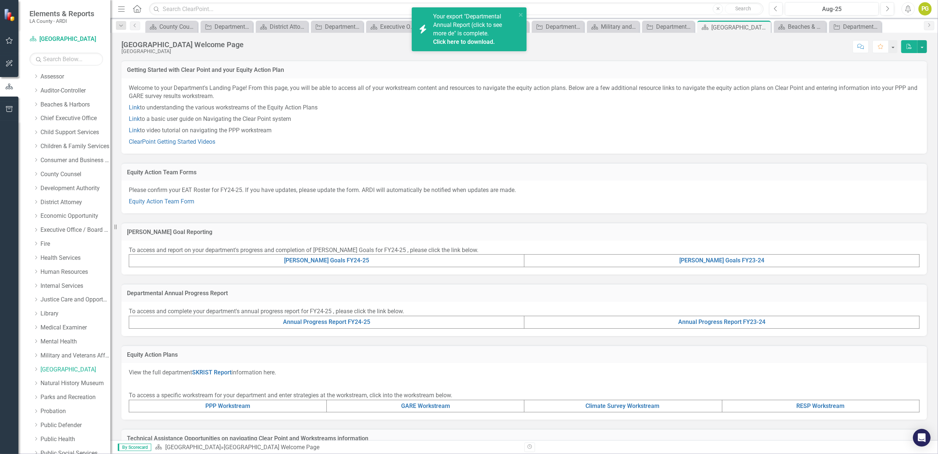
click at [457, 38] on link "Click here to download." at bounding box center [464, 41] width 62 height 7
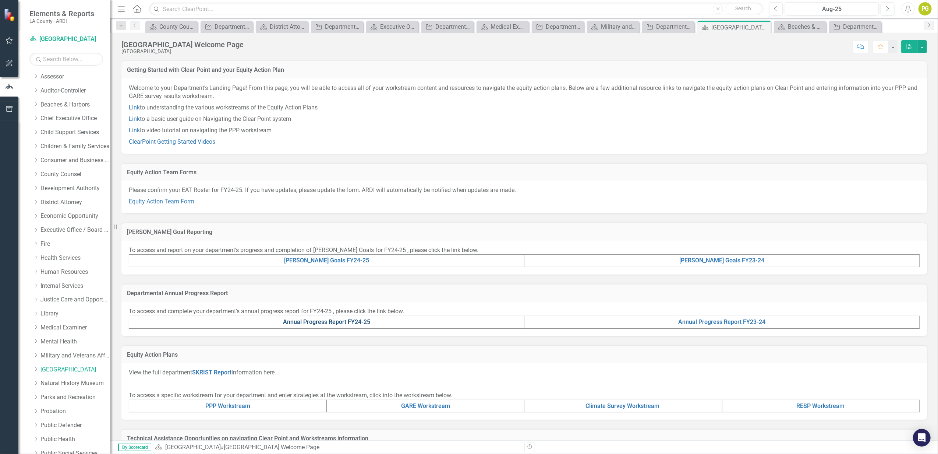
click at [322, 321] on link "Annual Progress Report FY24-25" at bounding box center [326, 321] width 87 height 7
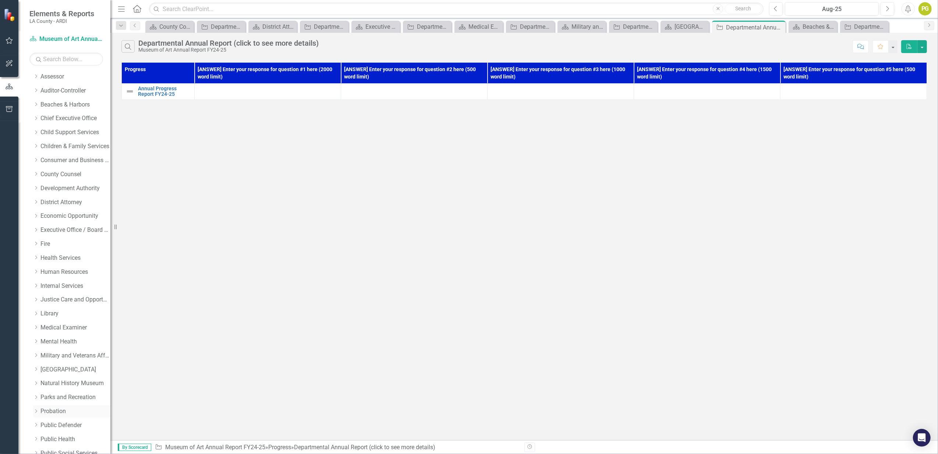
click at [49, 413] on link "Probation" at bounding box center [75, 411] width 70 height 8
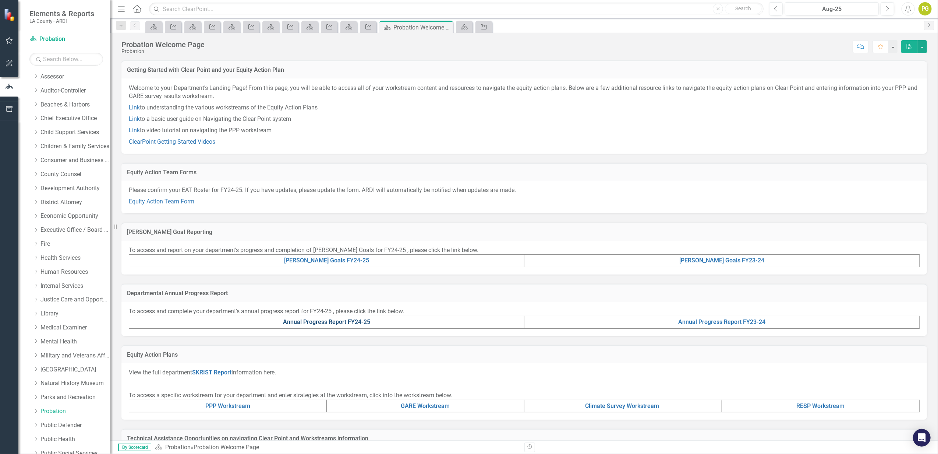
click at [353, 321] on link "Annual Progress Report FY24-25" at bounding box center [326, 321] width 87 height 7
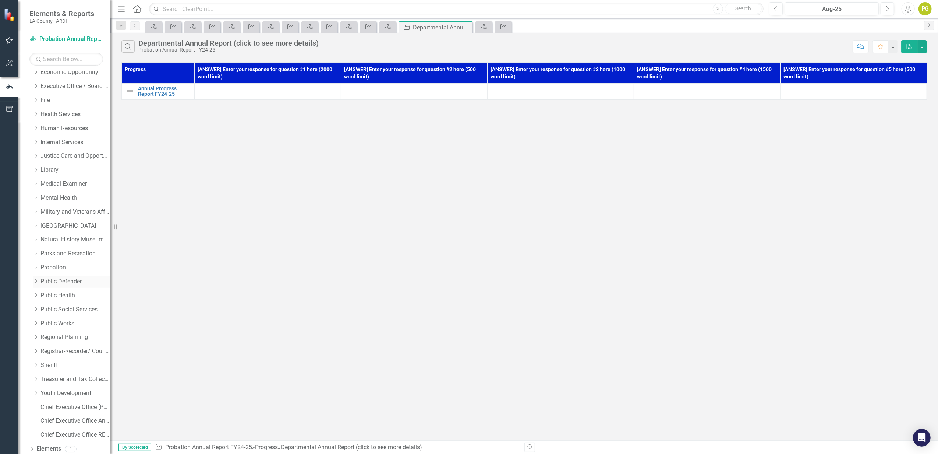
scroll to position [245, 0]
click at [74, 344] on link "Registrar-Recorder/ County Clerk" at bounding box center [75, 347] width 70 height 8
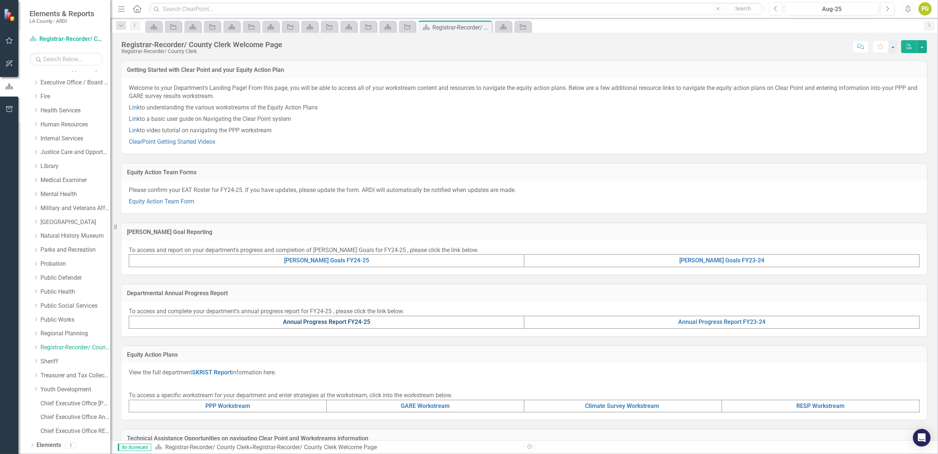
click at [348, 321] on link "Annual Progress Report FY24-25" at bounding box center [326, 321] width 87 height 7
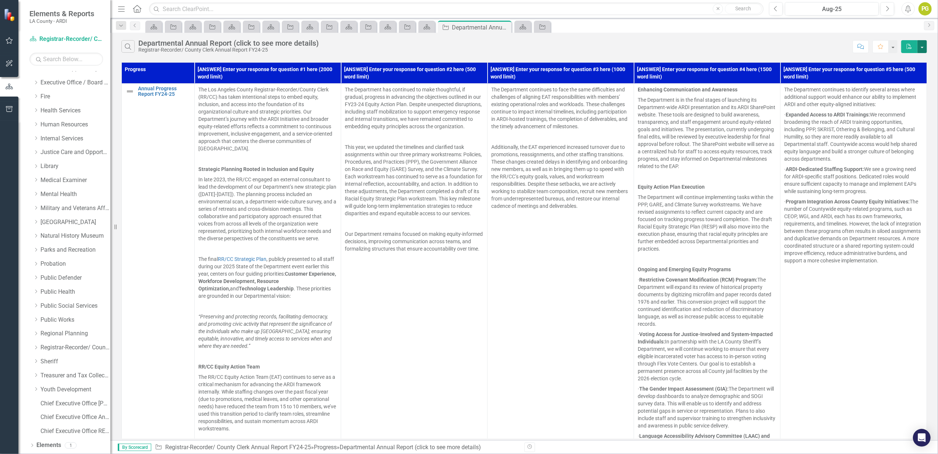
click at [922, 45] on button "button" at bounding box center [923, 46] width 10 height 13
click at [899, 60] on link "PDF Export to PDF" at bounding box center [898, 61] width 58 height 14
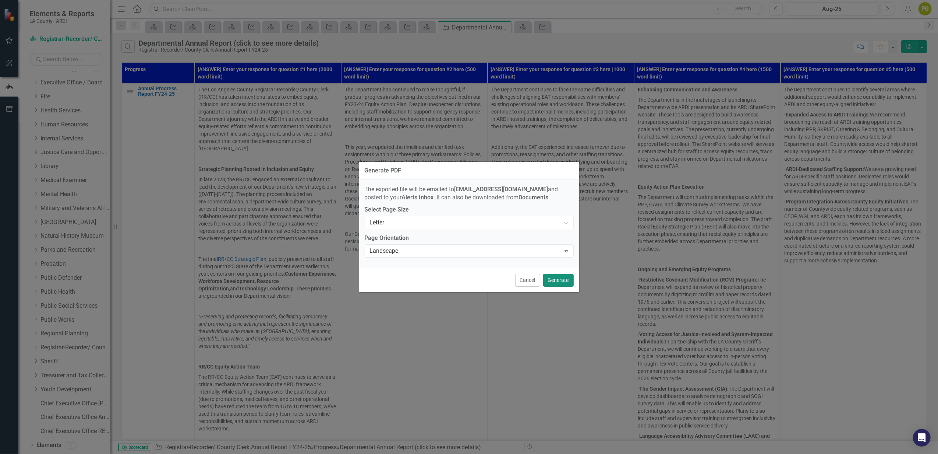
click at [562, 278] on button "Generate" at bounding box center [558, 280] width 31 height 13
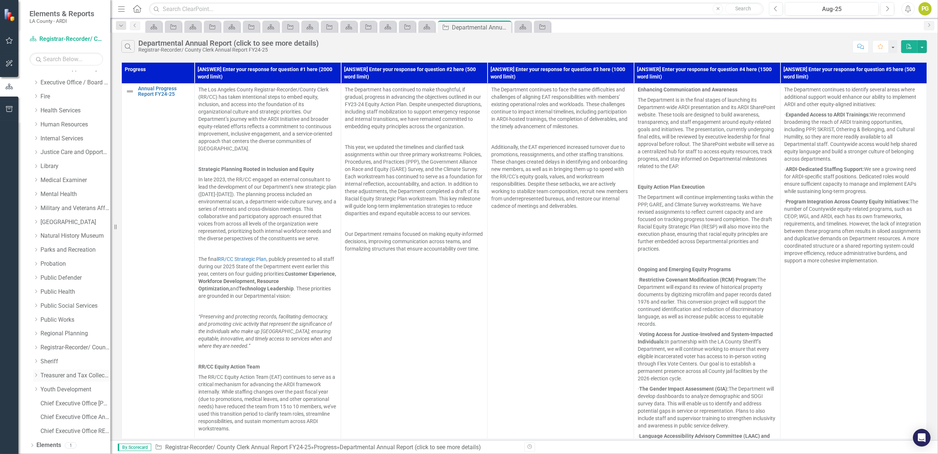
scroll to position [258, 0]
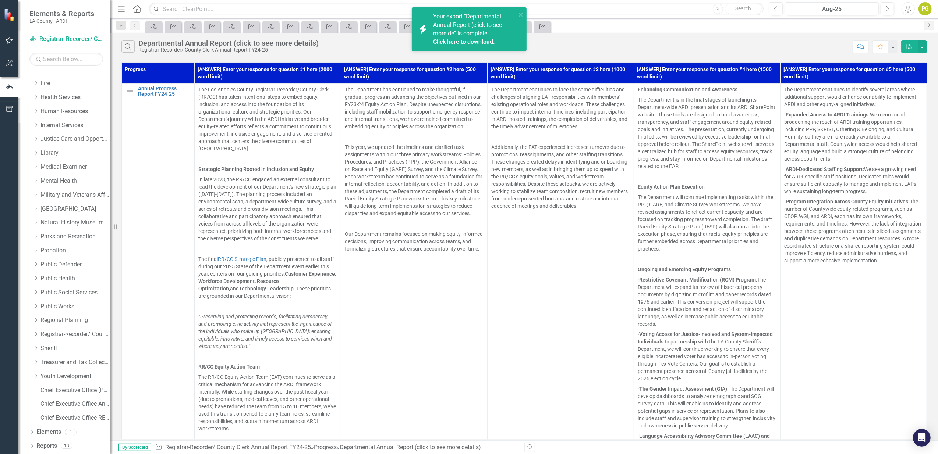
click at [448, 27] on span "Your export "Departmental Annual Report (click to see more de" is complete. Cli…" at bounding box center [473, 29] width 81 height 33
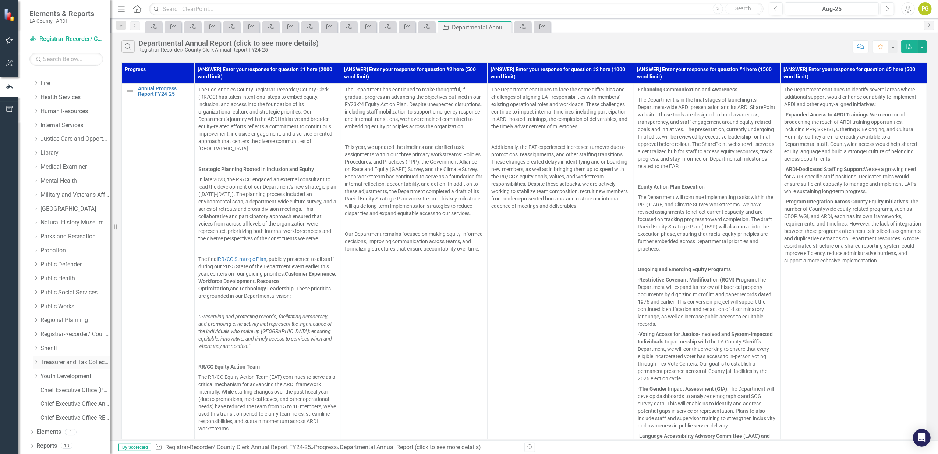
click at [72, 361] on link "Treasurer and Tax Collector" at bounding box center [75, 362] width 70 height 8
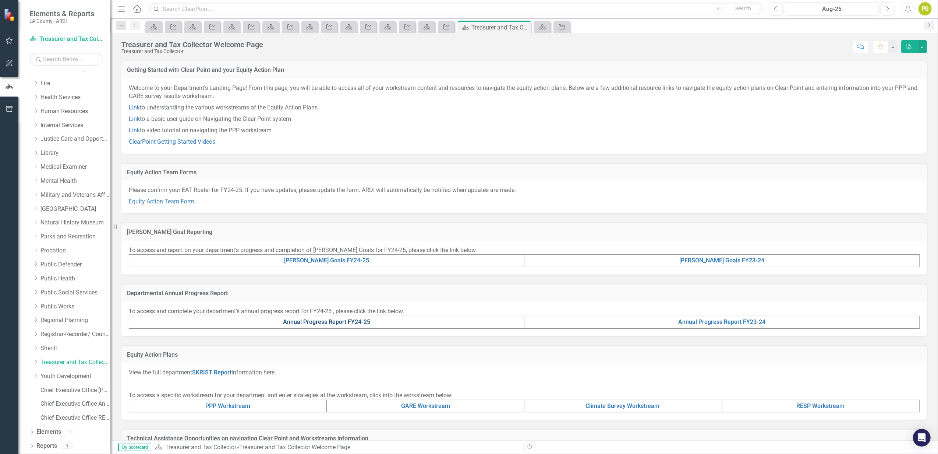
click at [332, 320] on link "Annual Progress Report FY24-25" at bounding box center [326, 321] width 87 height 7
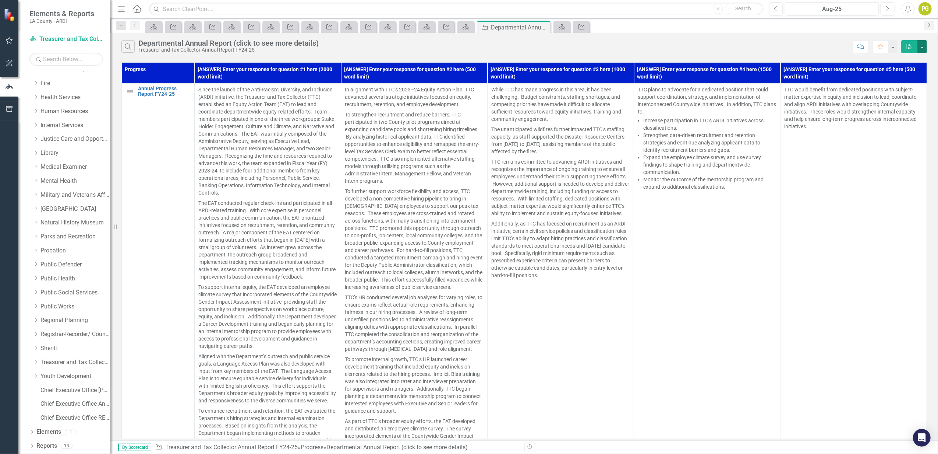
click at [920, 44] on button "button" at bounding box center [923, 46] width 10 height 13
click at [907, 60] on link "PDF Export to PDF" at bounding box center [898, 61] width 58 height 14
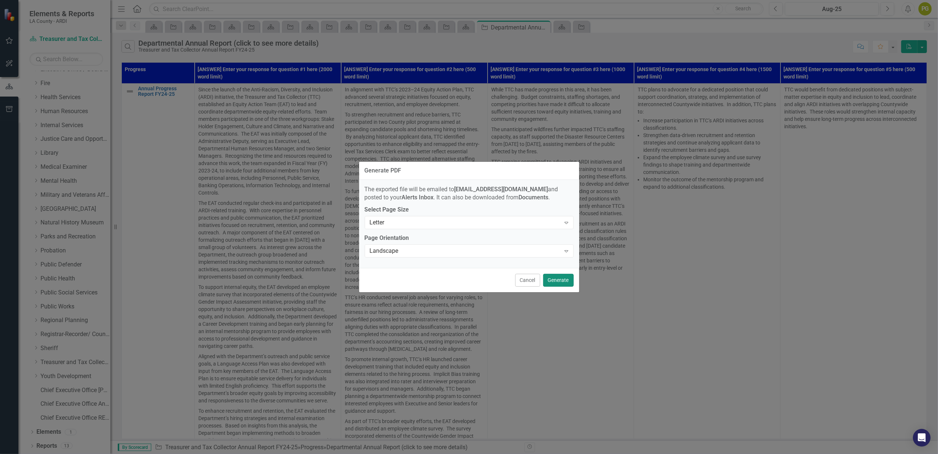
click at [560, 280] on button "Generate" at bounding box center [558, 280] width 31 height 13
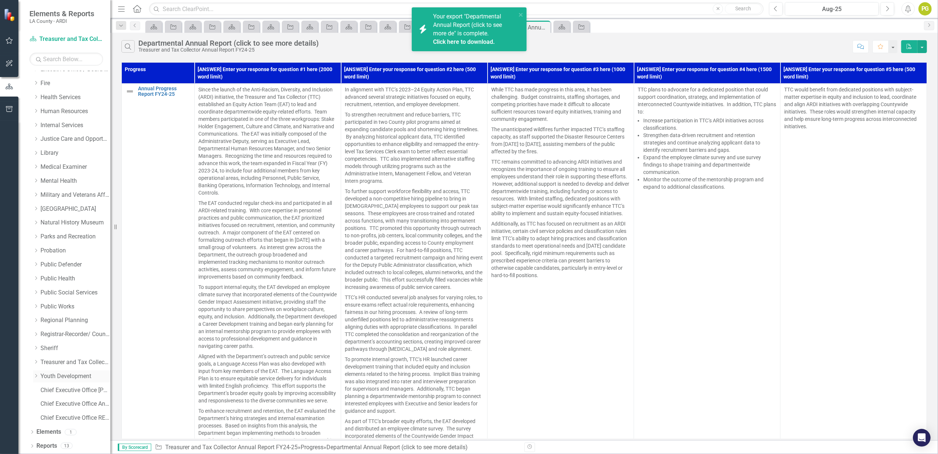
click at [71, 375] on link "Youth Development" at bounding box center [75, 376] width 70 height 8
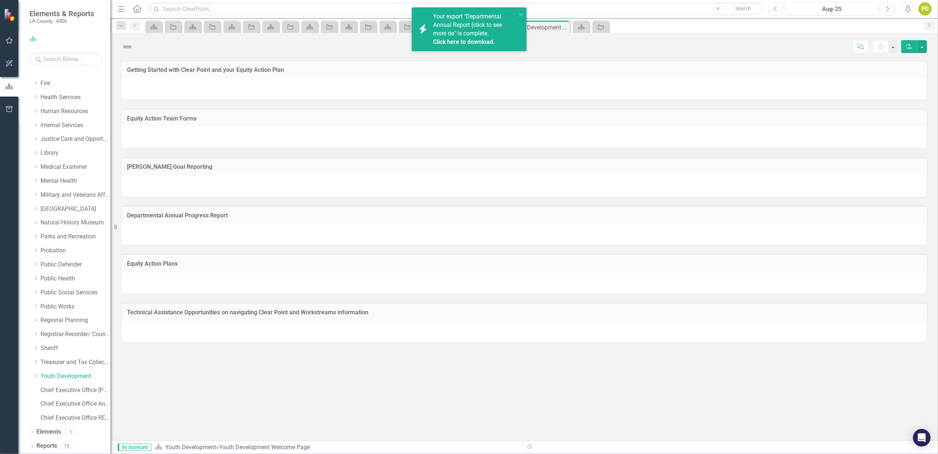
click at [447, 29] on div "Your export "Departmental Annual Report (click to see more de" is complete. Cli…" at bounding box center [474, 29] width 83 height 33
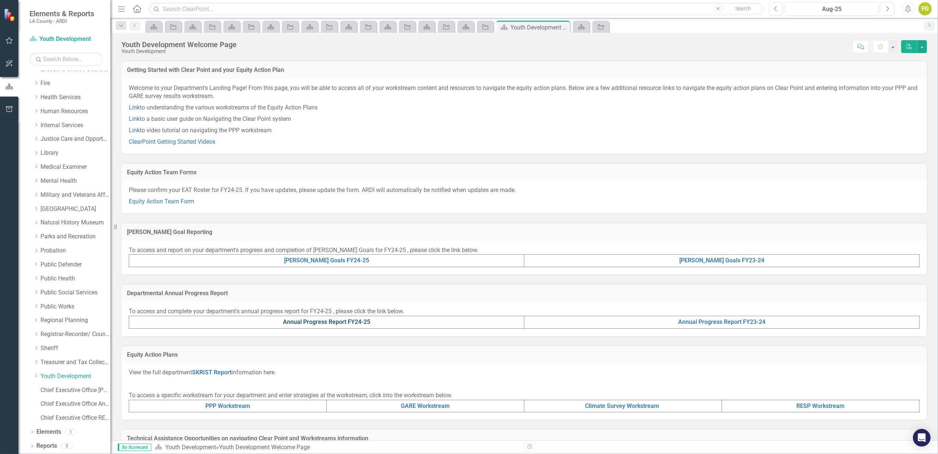
click at [346, 322] on link "Annual Progress Report FY24-25" at bounding box center [326, 321] width 87 height 7
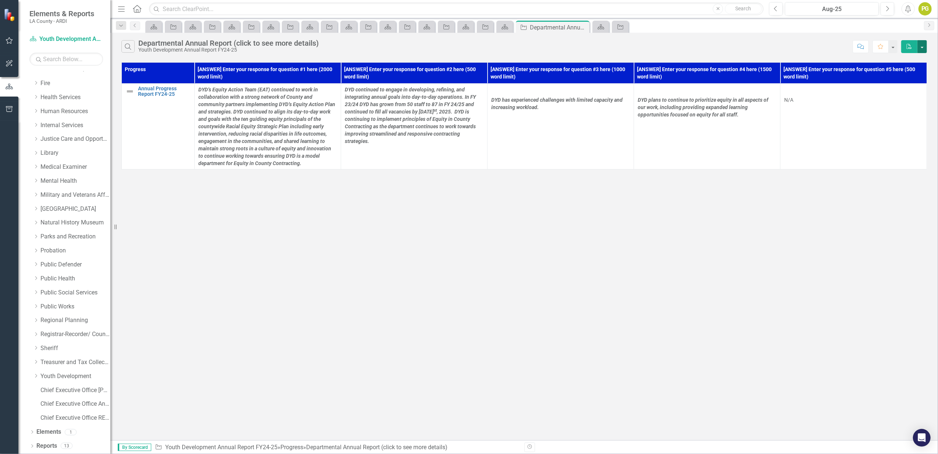
click at [921, 45] on button "button" at bounding box center [923, 46] width 10 height 13
click at [901, 58] on link "PDF Export to PDF" at bounding box center [898, 61] width 58 height 14
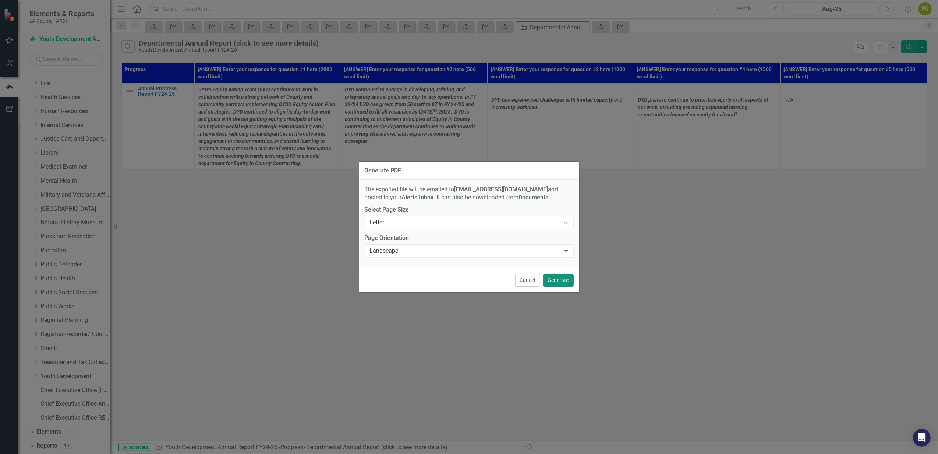
click at [563, 278] on button "Generate" at bounding box center [558, 280] width 31 height 13
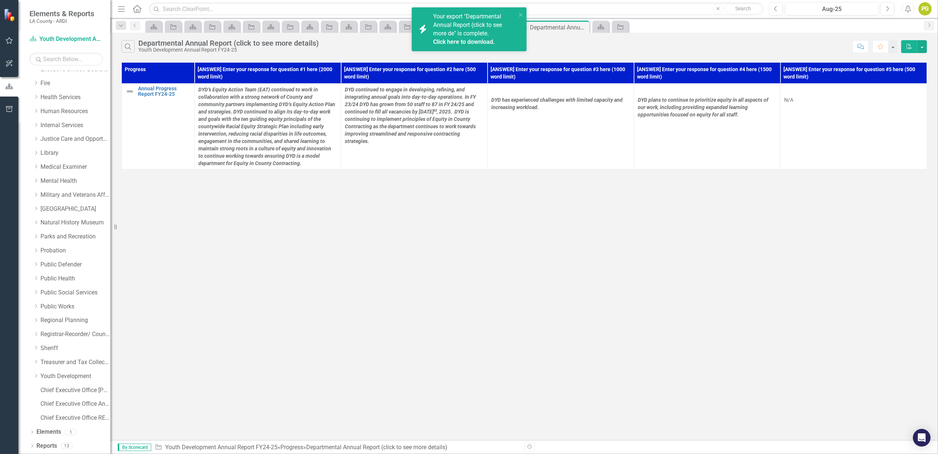
click at [460, 28] on span "Your export "Departmental Annual Report (click to see more de" is complete. Cli…" at bounding box center [473, 29] width 81 height 33
